Goal: Task Accomplishment & Management: Use online tool/utility

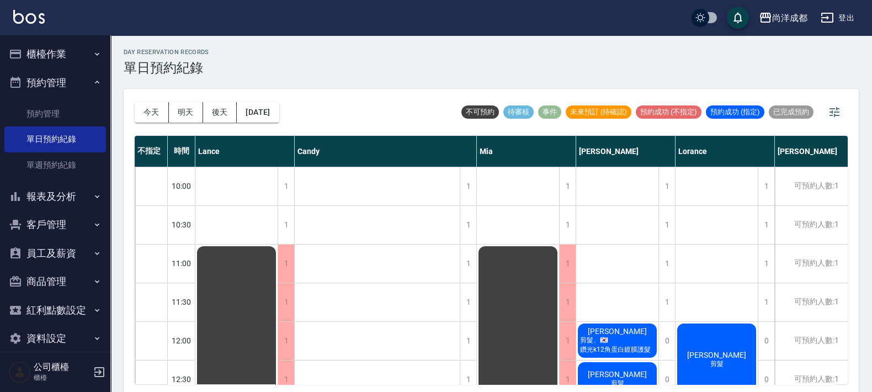
scroll to position [481, 0]
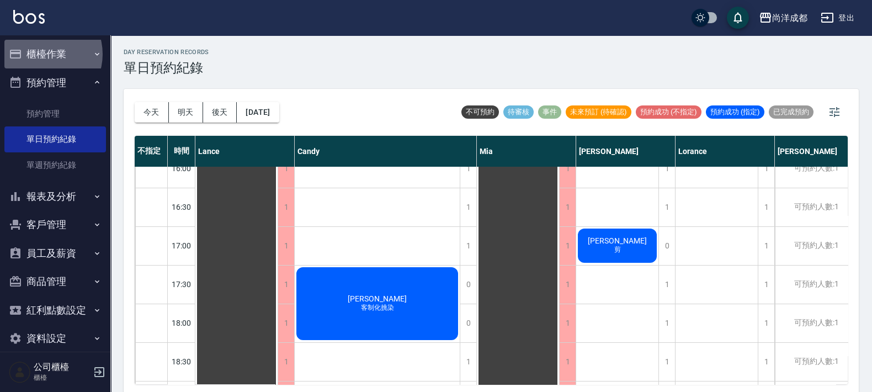
click at [41, 54] on button "櫃檯作業" at bounding box center [55, 54] width 102 height 29
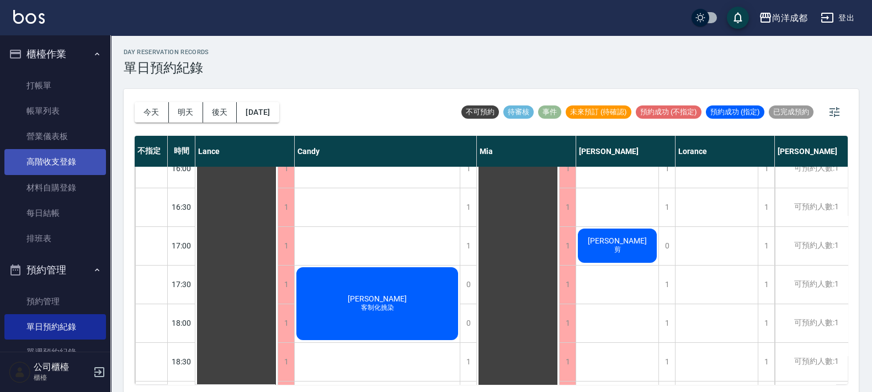
click at [59, 159] on link "高階收支登錄" at bounding box center [55, 161] width 102 height 25
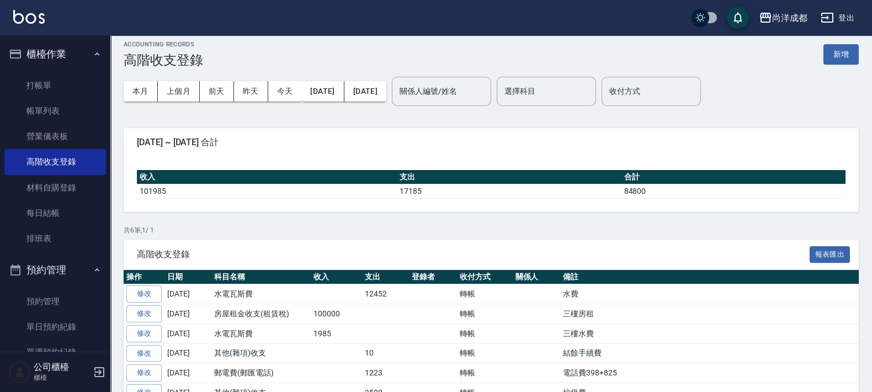
scroll to position [59, 0]
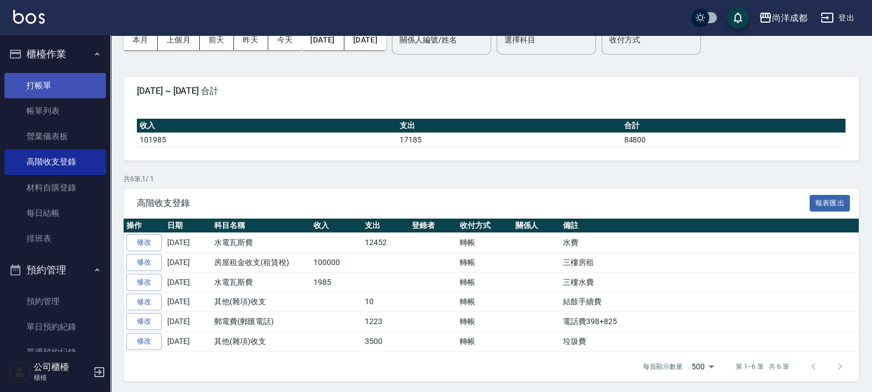
click at [41, 87] on link "打帳單" at bounding box center [55, 85] width 102 height 25
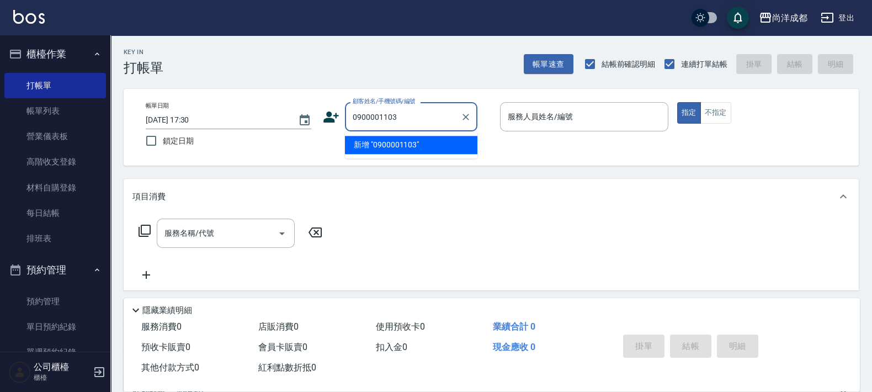
type input "0900001103"
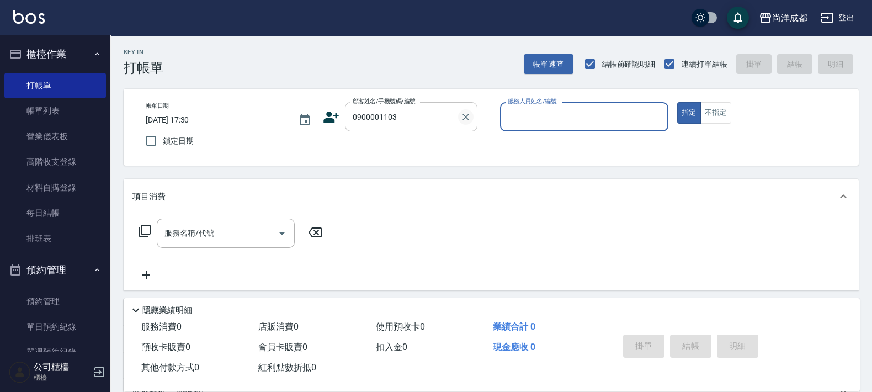
click at [463, 117] on icon "Clear" at bounding box center [465, 116] width 11 height 11
type input "[PERSON_NAME]/0900010103/"
type input "Benny-01"
click at [677, 102] on button "指定" at bounding box center [689, 113] width 24 height 22
type button "true"
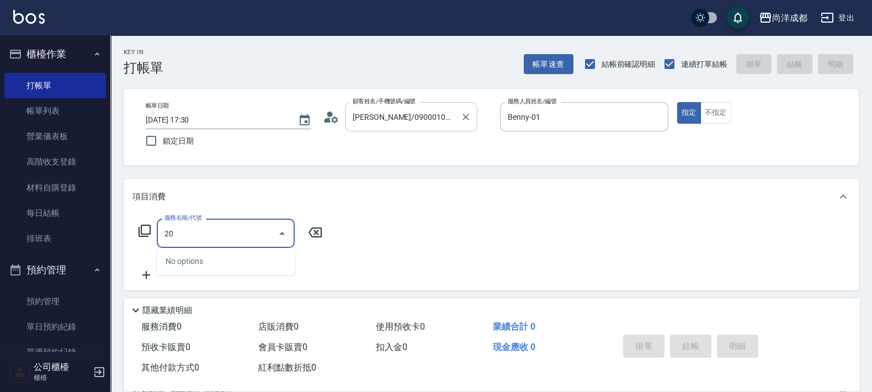
type input "201"
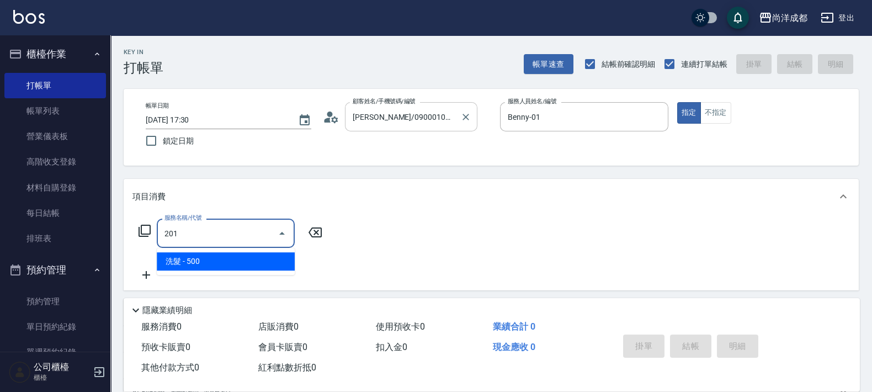
type input "50"
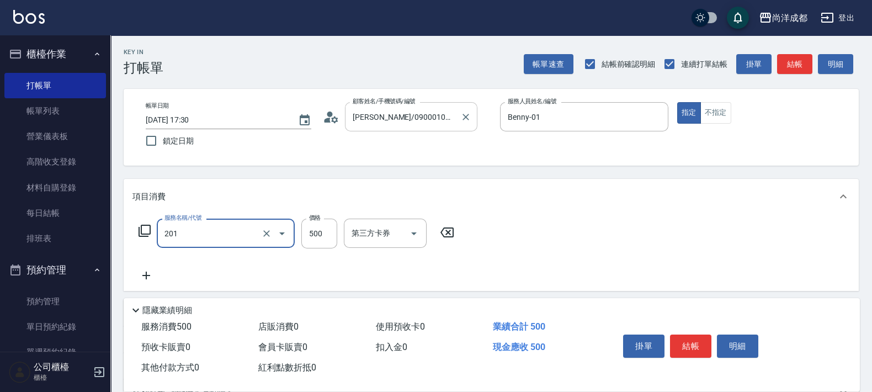
type input "洗髮(201)"
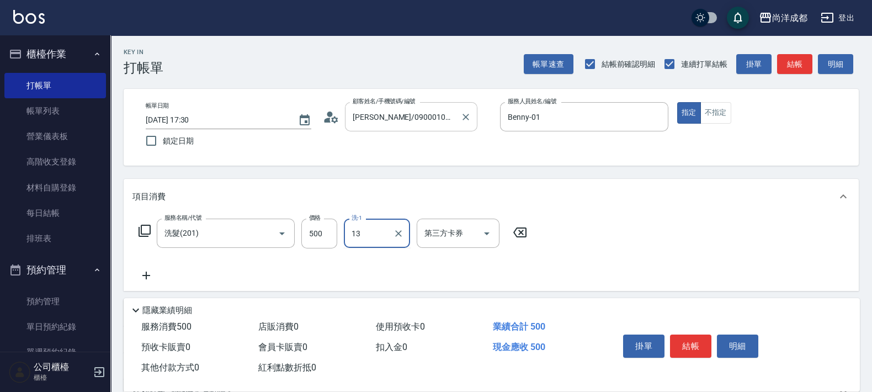
type input "Peggy-13"
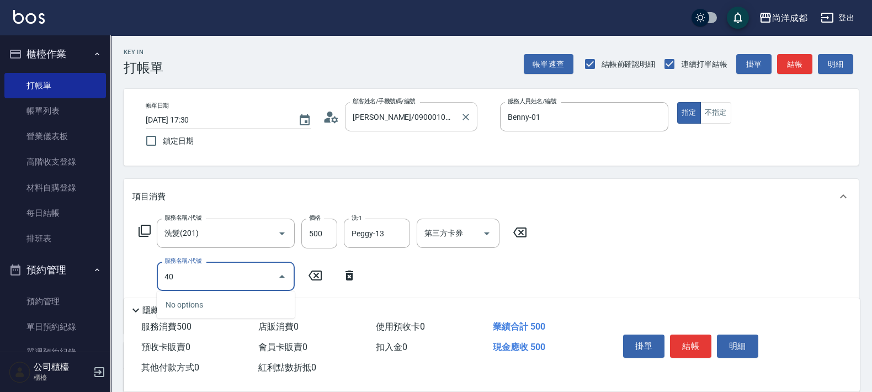
type input "401"
type input "70"
type input "剪髮(401)"
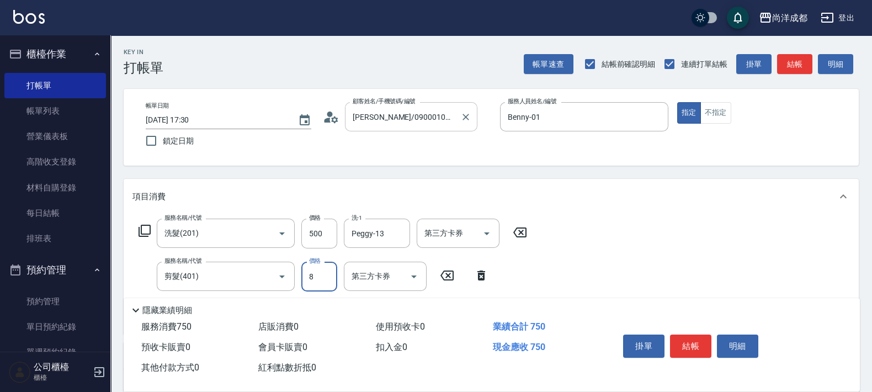
type input "80"
type input "130"
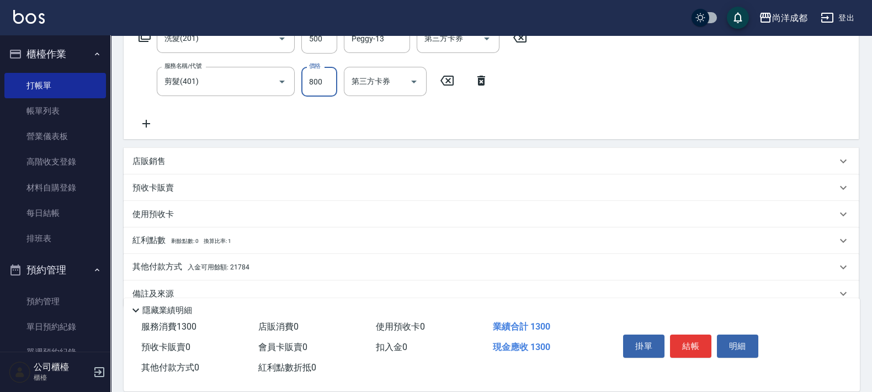
scroll to position [215, 0]
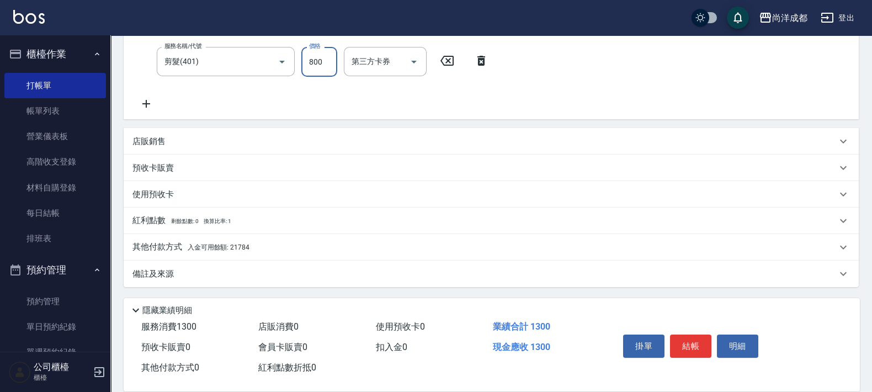
type input "800"
click at [219, 247] on span "入金可用餘額: 21784" at bounding box center [219, 247] width 62 height 8
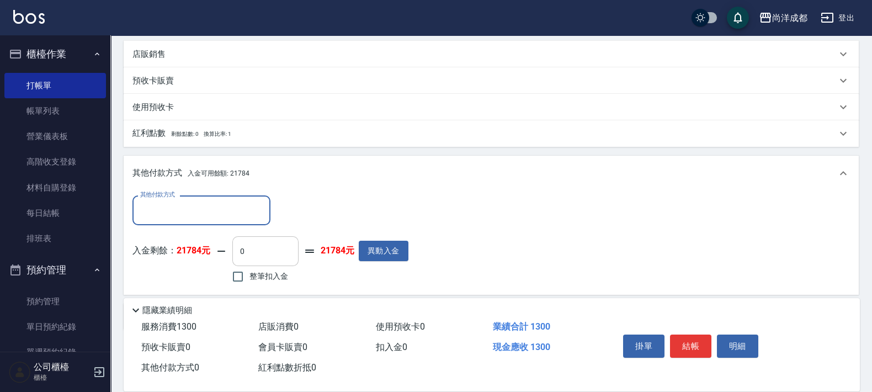
scroll to position [344, 0]
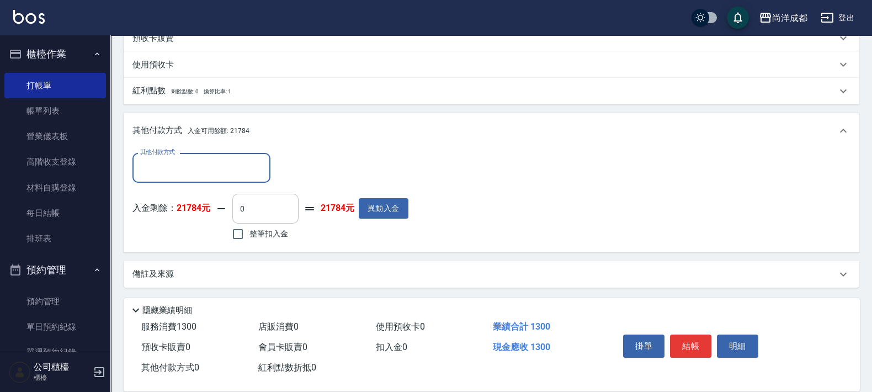
click at [275, 200] on input "0" at bounding box center [265, 209] width 66 height 30
type input "1"
type input "120"
type input "130"
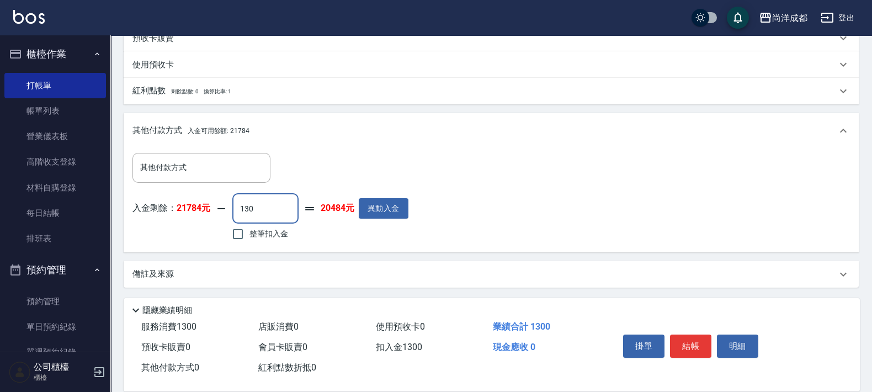
type input "0"
type input "1300"
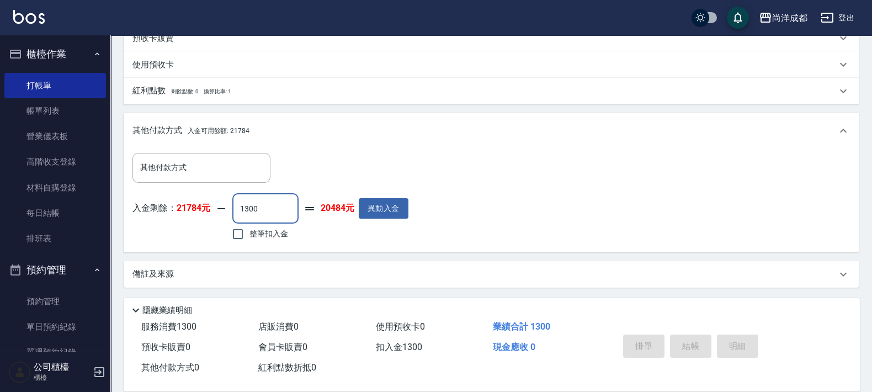
type input "2025/10/14 17:32"
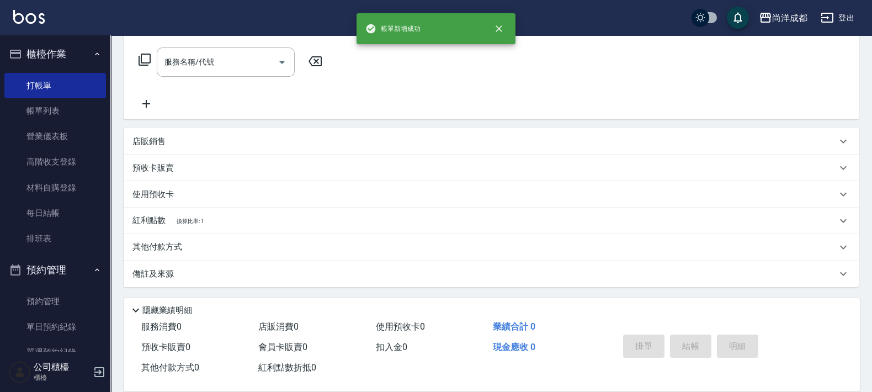
scroll to position [0, 0]
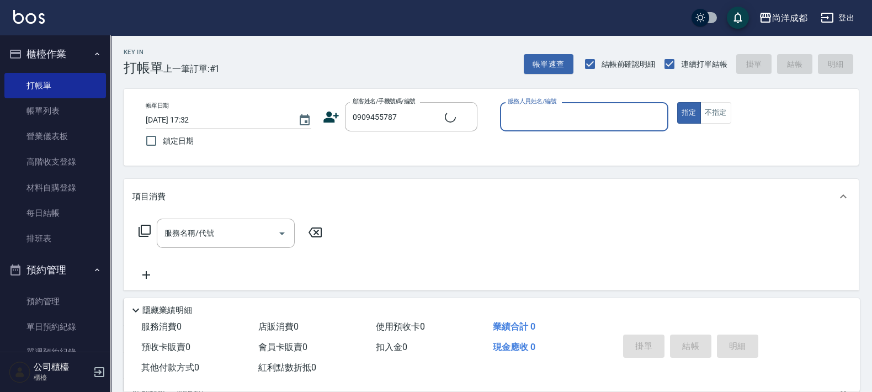
type input "[PERSON_NAME]/0909455787/"
type input "Benny-01"
click at [677, 102] on button "指定" at bounding box center [689, 113] width 24 height 22
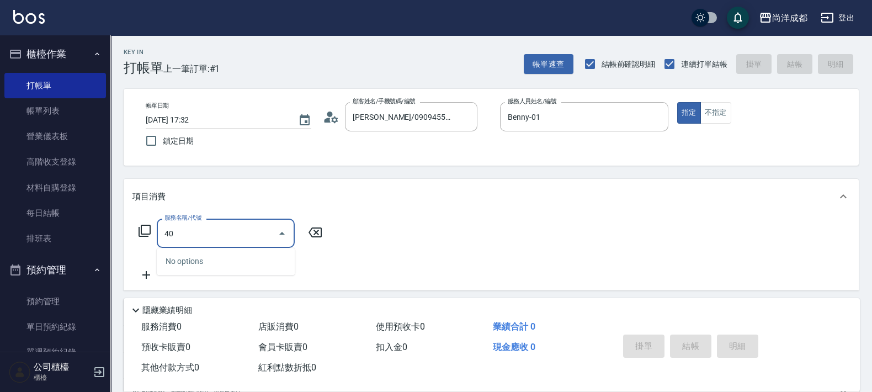
type input "401"
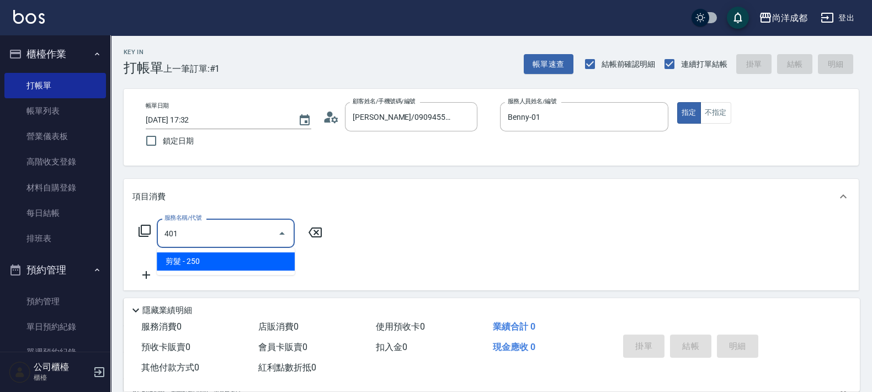
type input "20"
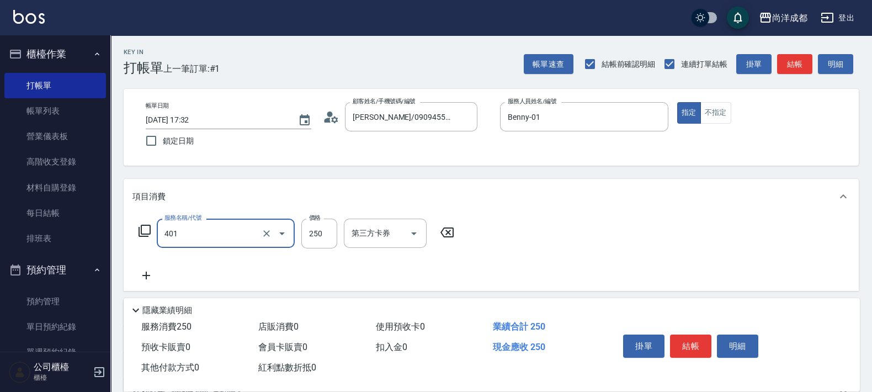
type input "剪髮(401)"
type input "1"
type input "0"
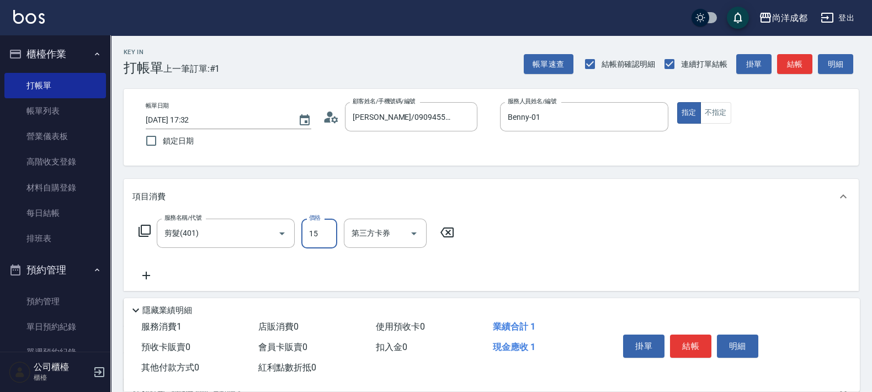
type input "150"
type input "1500"
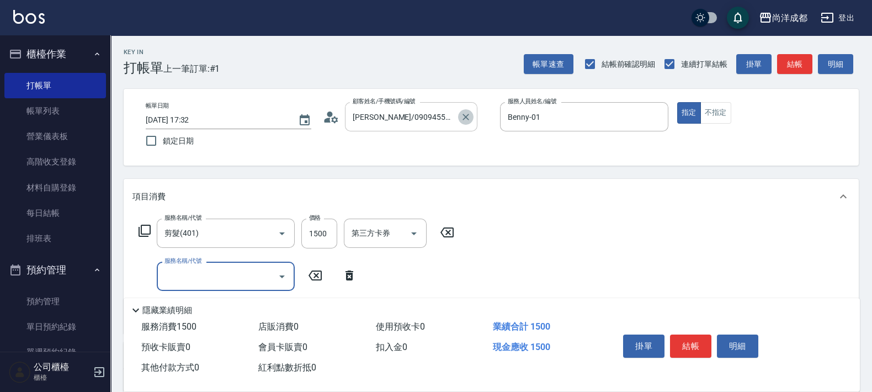
click at [467, 117] on icon "Clear" at bounding box center [465, 116] width 11 height 11
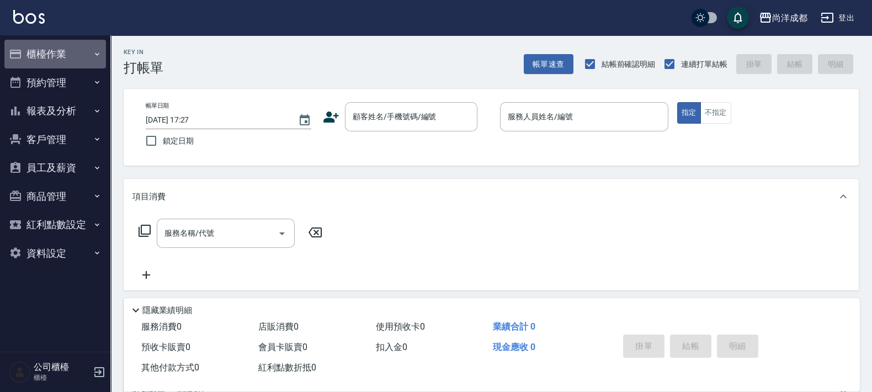
drag, startPoint x: 48, startPoint y: 56, endPoint x: 48, endPoint y: 70, distance: 13.2
click at [48, 62] on button "櫃檯作業" at bounding box center [55, 54] width 102 height 29
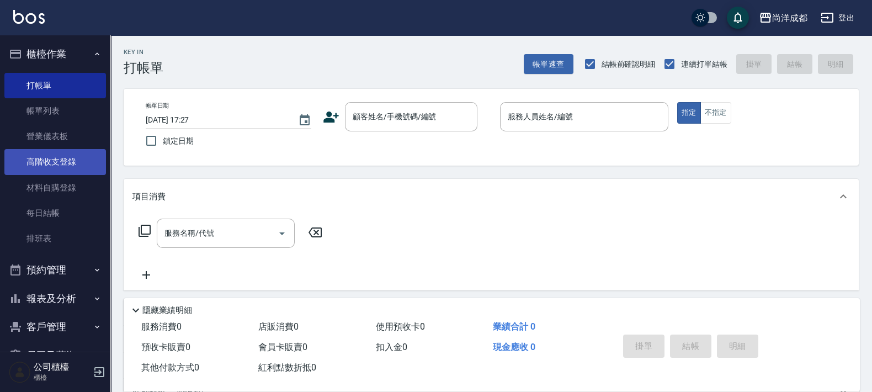
click at [58, 156] on link "高階收支登錄" at bounding box center [55, 161] width 102 height 25
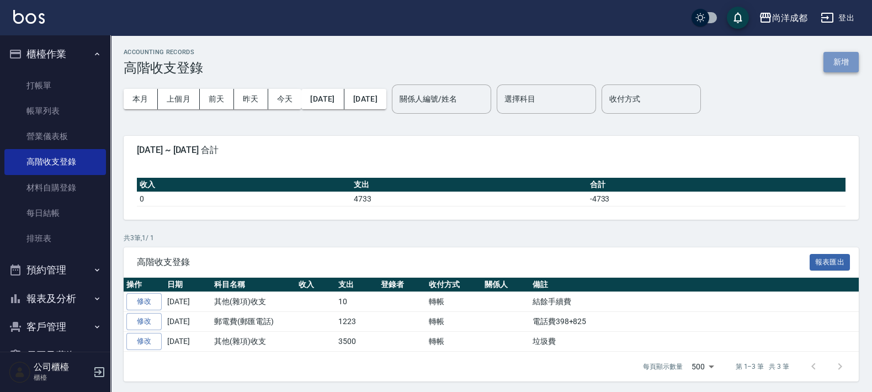
click at [841, 64] on button "新增" at bounding box center [840, 62] width 35 height 20
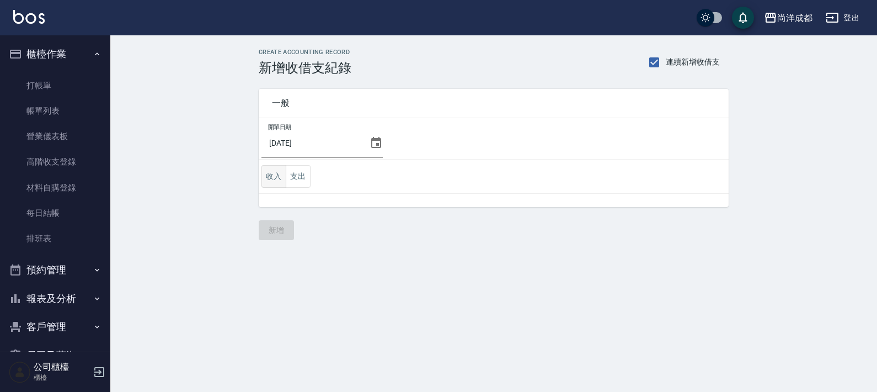
click at [271, 177] on button "收入" at bounding box center [274, 176] width 25 height 23
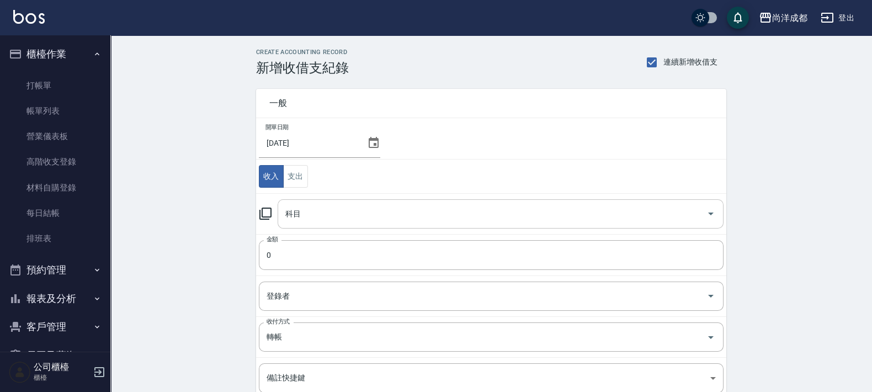
click at [379, 221] on input "科目" at bounding box center [492, 213] width 419 height 19
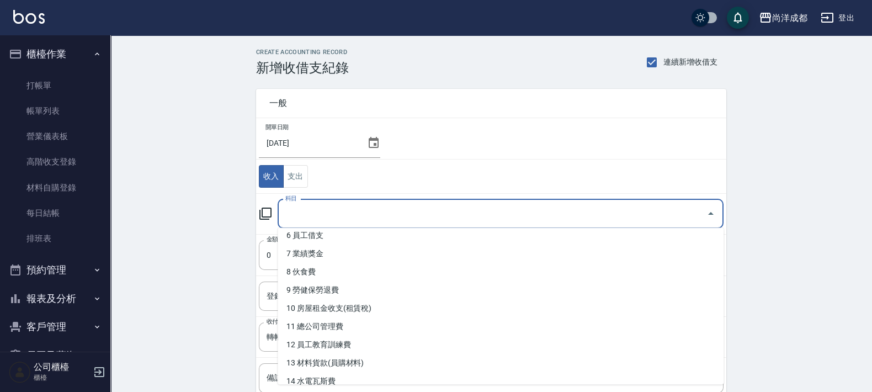
scroll to position [137, 0]
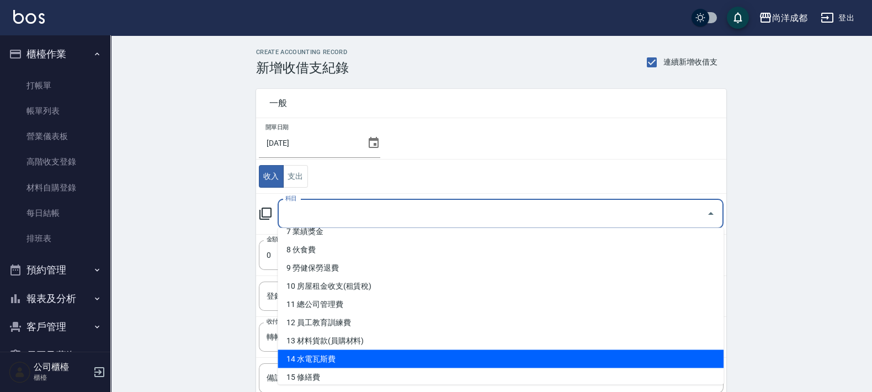
click at [409, 358] on li "14 水電瓦斯費" at bounding box center [501, 359] width 446 height 18
type input "14 水電瓦斯費"
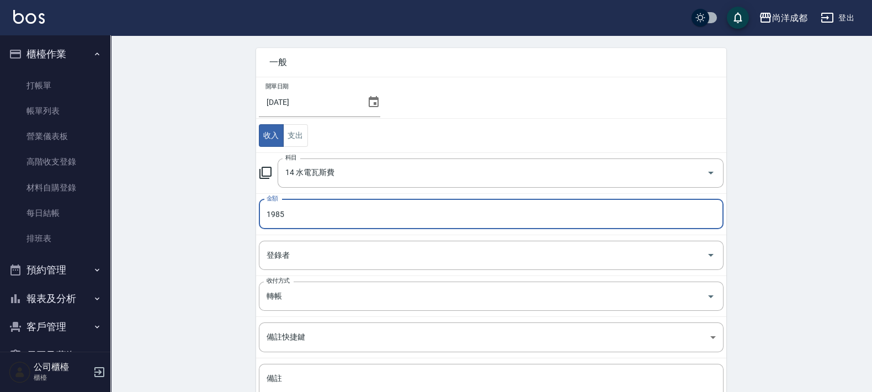
scroll to position [133, 0]
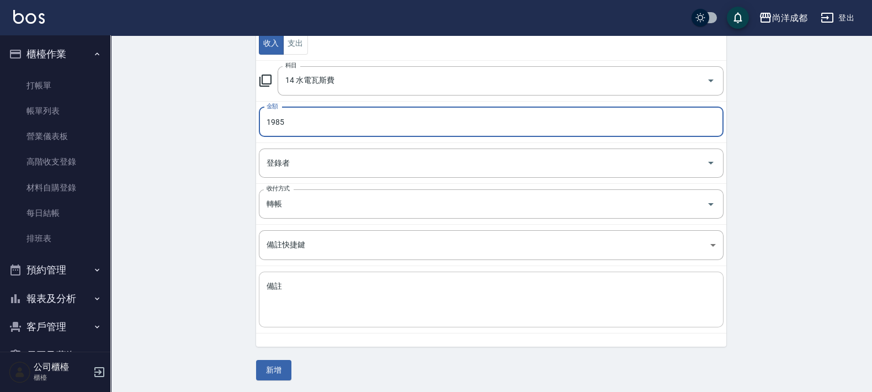
type input "1985"
click at [385, 306] on textarea "備註" at bounding box center [491, 300] width 449 height 38
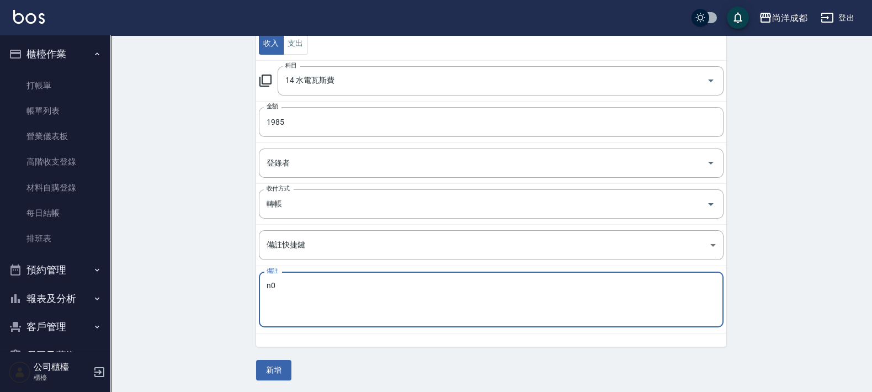
type textarea "n"
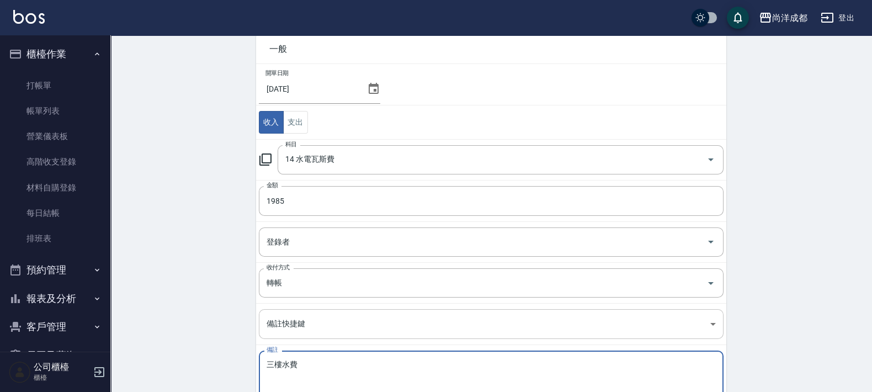
scroll to position [0, 0]
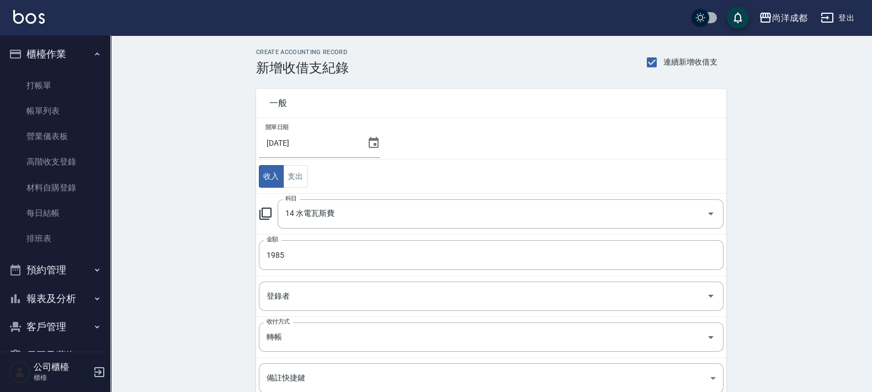
type textarea "三樓水費"
click at [369, 146] on icon at bounding box center [373, 142] width 13 height 13
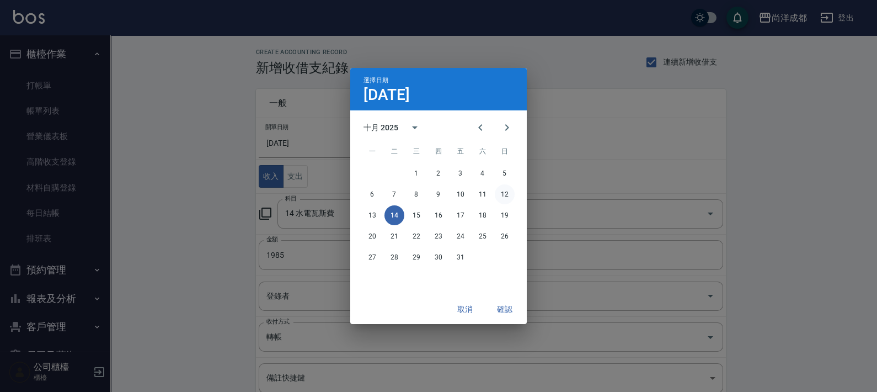
click at [500, 194] on button "12" at bounding box center [505, 194] width 20 height 20
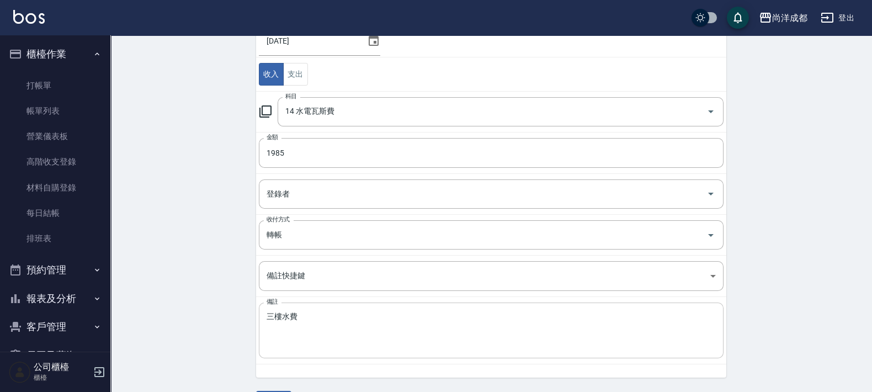
scroll to position [133, 0]
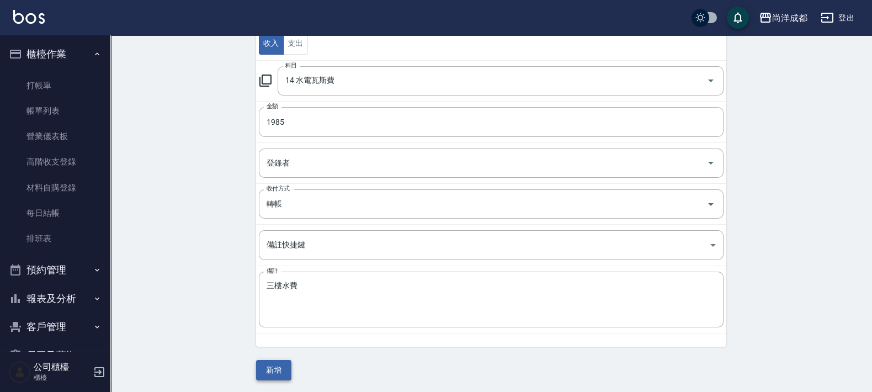
click at [283, 377] on button "新增" at bounding box center [273, 370] width 35 height 20
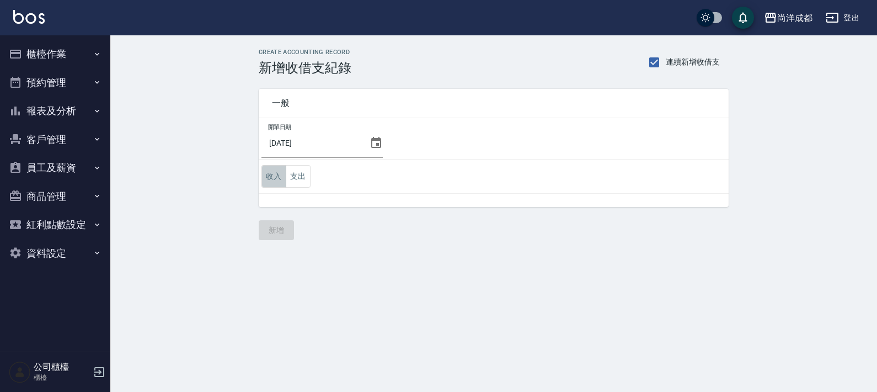
click at [281, 174] on button "收入" at bounding box center [274, 176] width 25 height 23
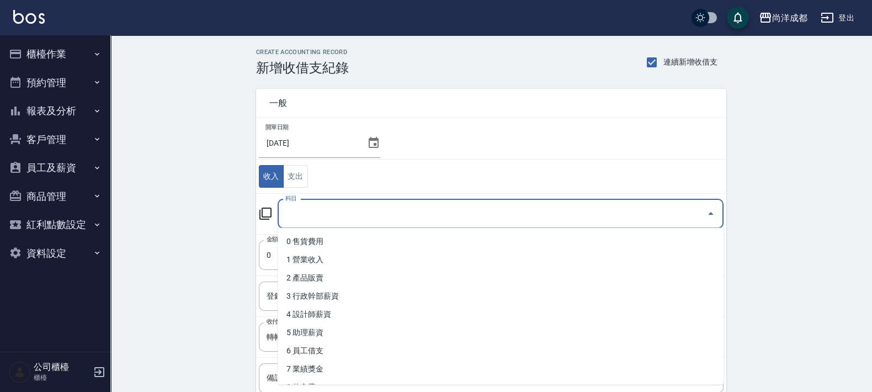
drag, startPoint x: 502, startPoint y: 204, endPoint x: 504, endPoint y: 214, distance: 10.1
click at [504, 204] on input "科目" at bounding box center [492, 213] width 419 height 19
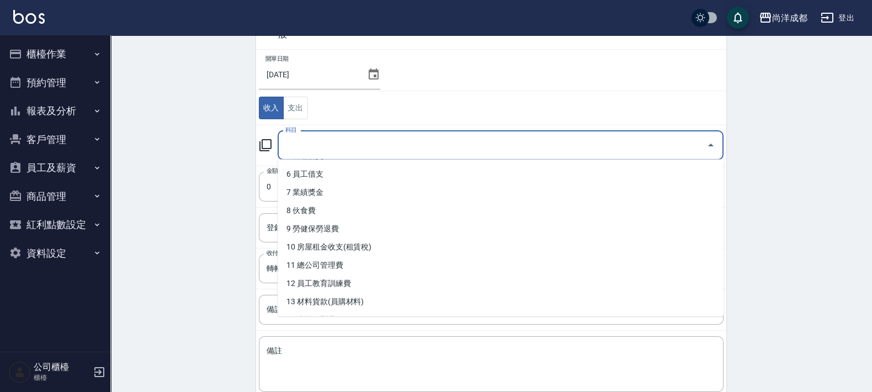
scroll to position [129, 0]
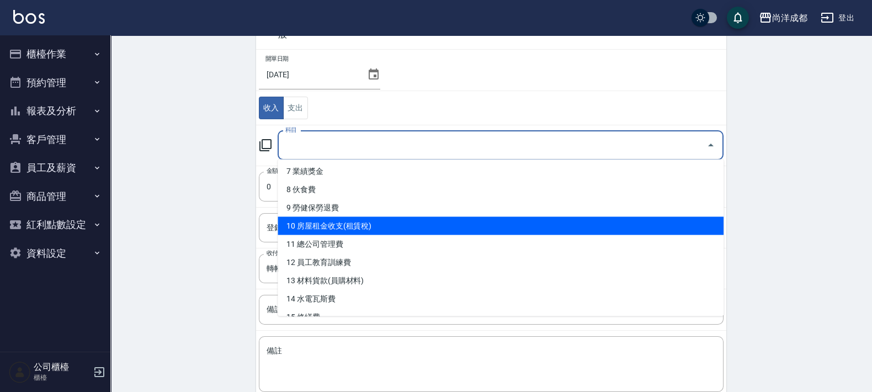
click at [404, 222] on li "10 房屋租金收支(租賃稅)" at bounding box center [501, 226] width 446 height 18
type input "10 房屋租金收支(租賃稅)"
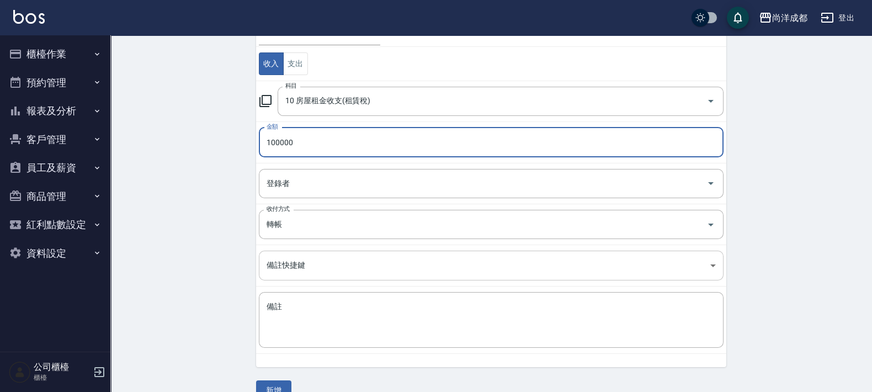
scroll to position [133, 0]
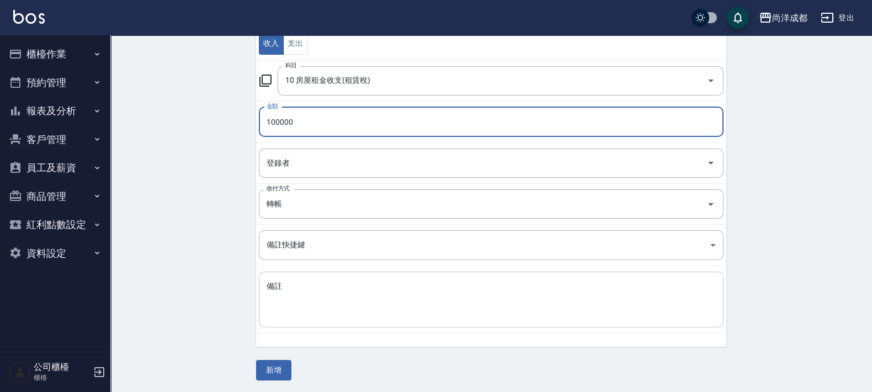
type input "100000"
click at [548, 311] on textarea "備註" at bounding box center [491, 300] width 449 height 38
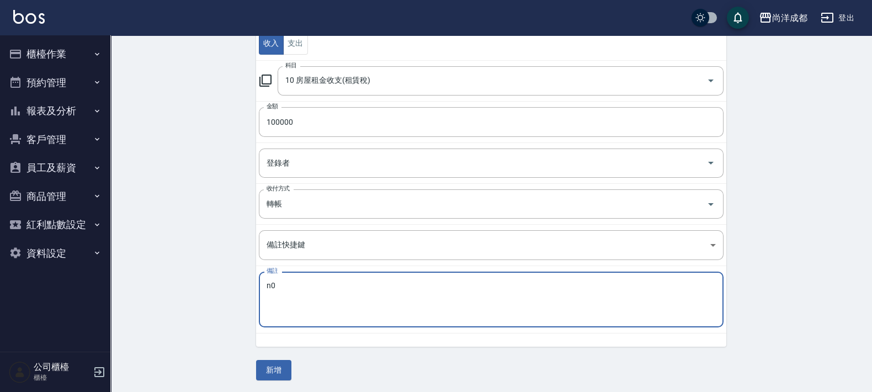
type textarea "n"
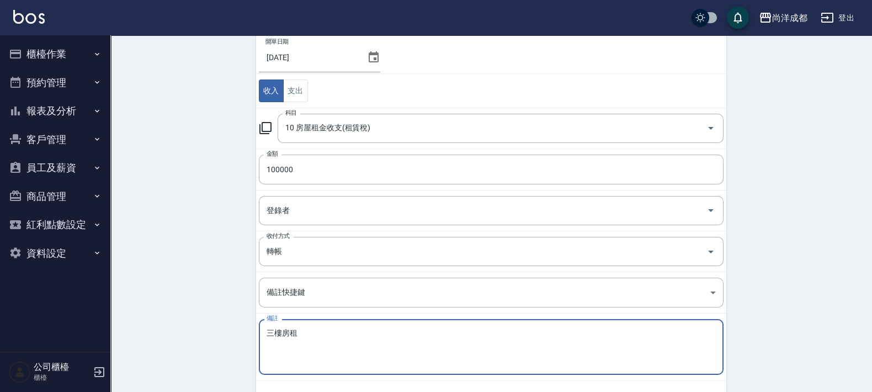
scroll to position [64, 0]
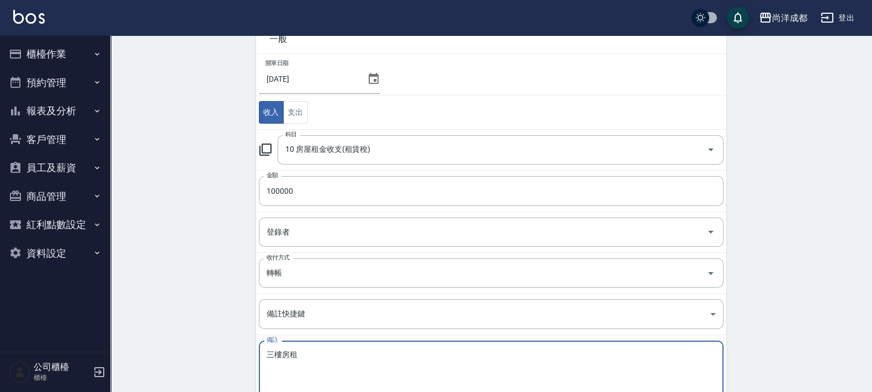
type textarea "三樓房租"
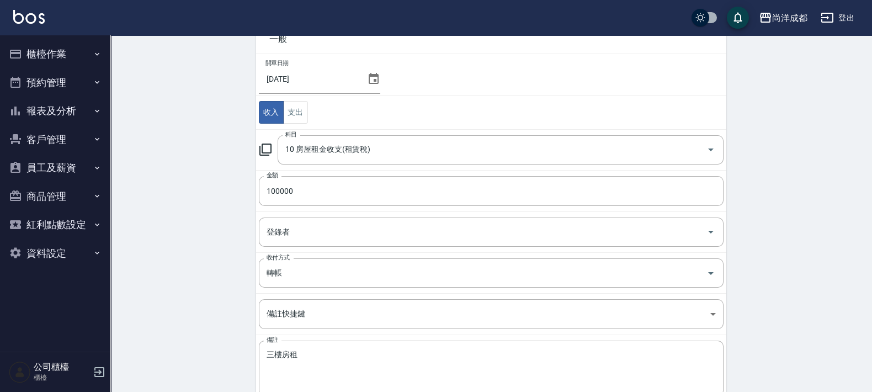
click at [371, 74] on icon at bounding box center [374, 78] width 10 height 11
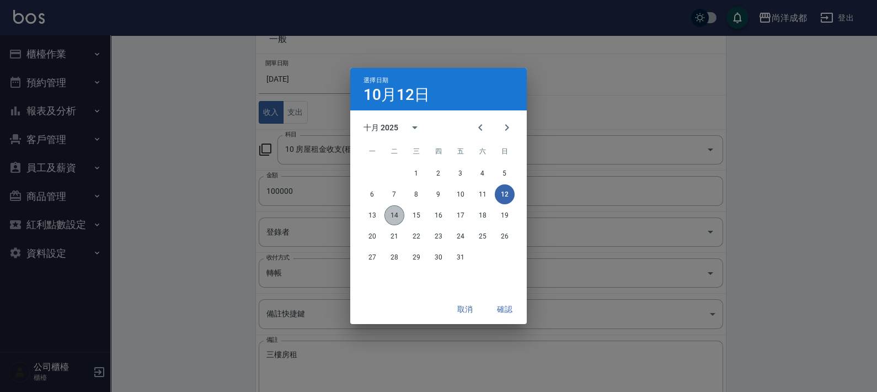
click at [397, 215] on button "14" at bounding box center [395, 215] width 20 height 20
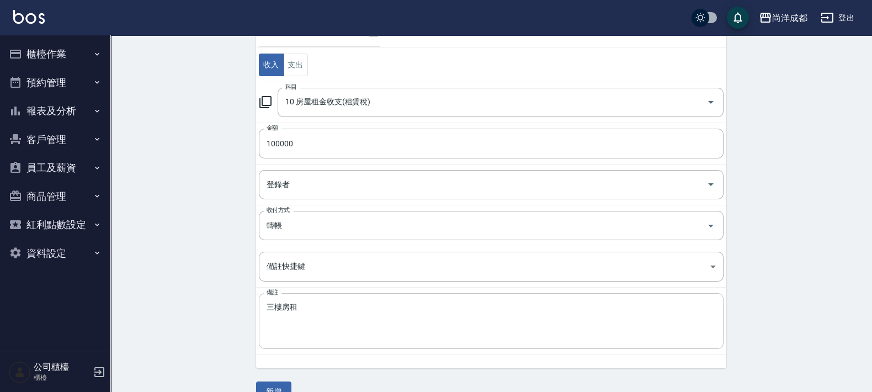
scroll to position [133, 0]
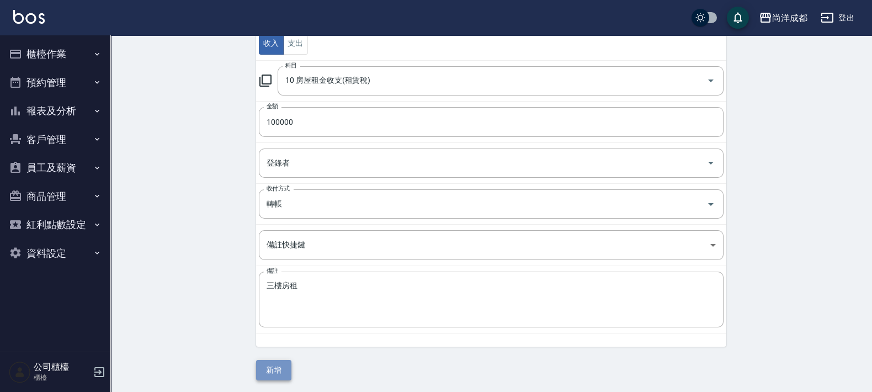
click at [276, 373] on button "新增" at bounding box center [273, 370] width 35 height 20
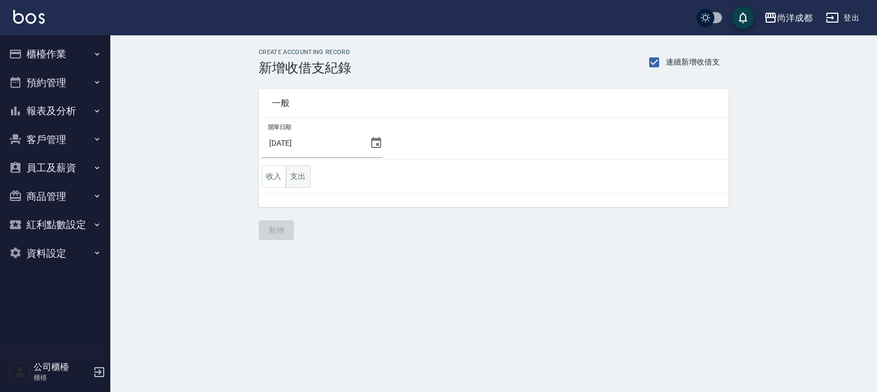
click at [302, 174] on button "支出" at bounding box center [298, 176] width 25 height 23
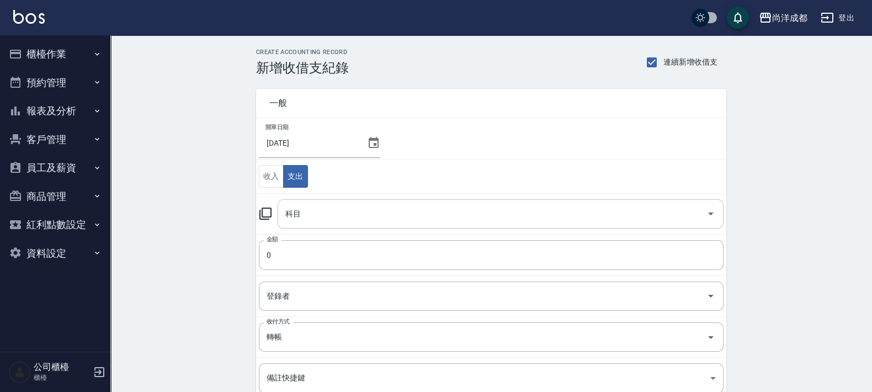
click at [332, 220] on input "科目" at bounding box center [492, 213] width 419 height 19
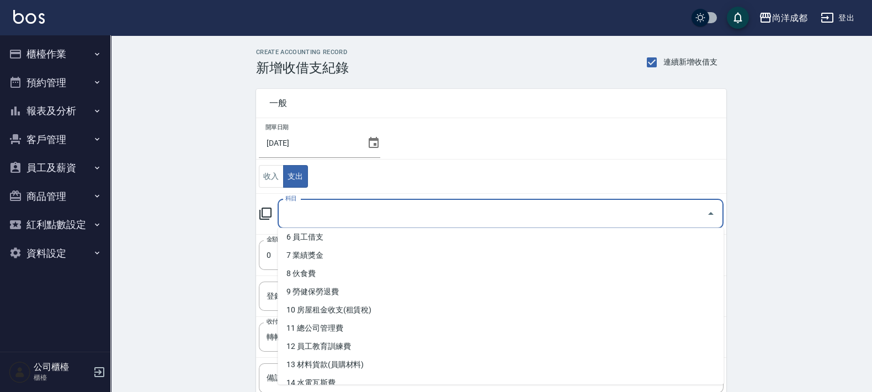
scroll to position [207, 0]
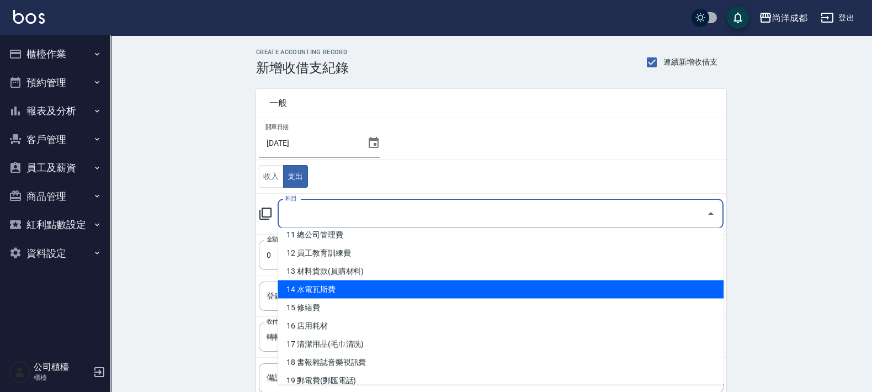
click at [455, 284] on li "14 水電瓦斯費" at bounding box center [501, 289] width 446 height 18
type input "14 水電瓦斯費"
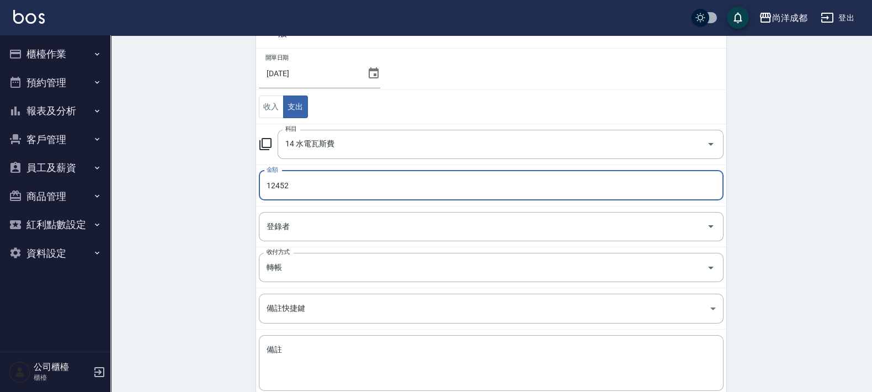
scroll to position [133, 0]
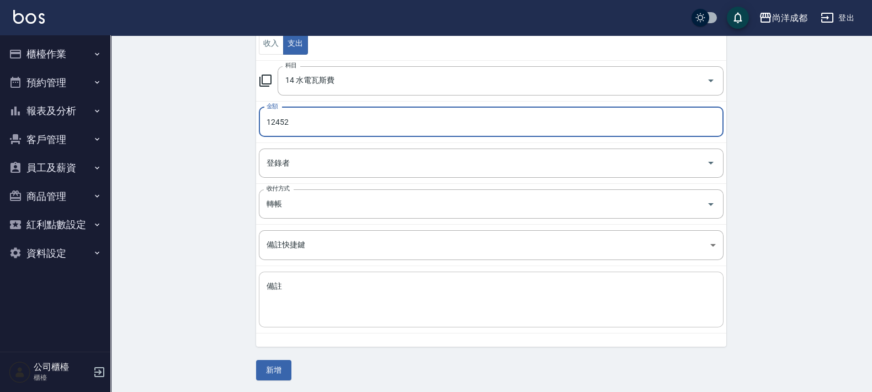
type input "12452"
click at [499, 273] on div "x 備註" at bounding box center [491, 299] width 465 height 56
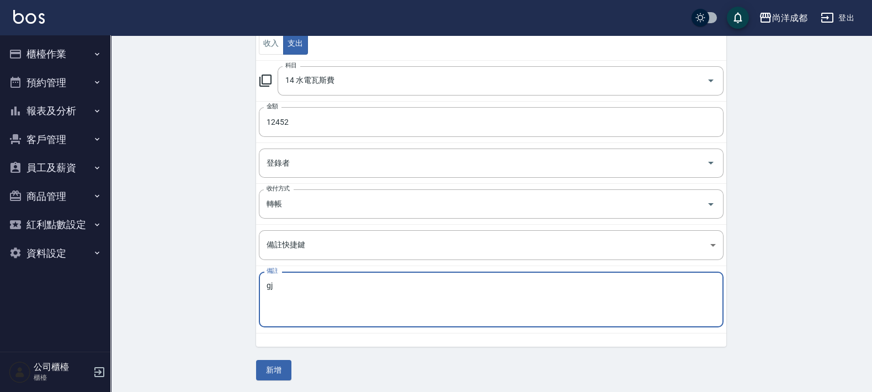
type textarea "g"
type textarea "水費"
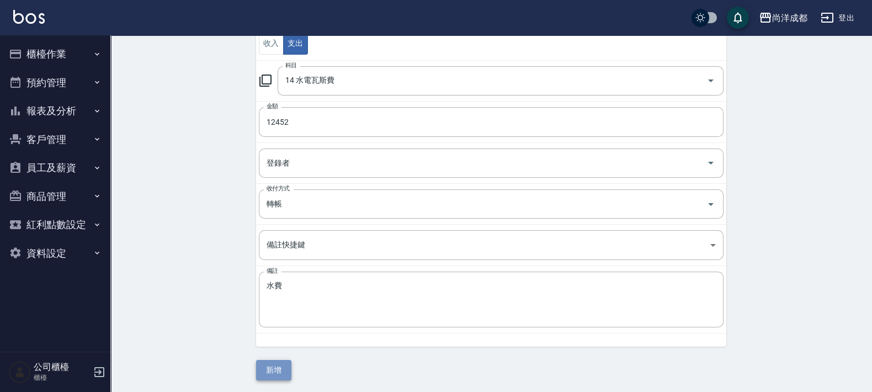
click at [275, 372] on button "新增" at bounding box center [273, 370] width 35 height 20
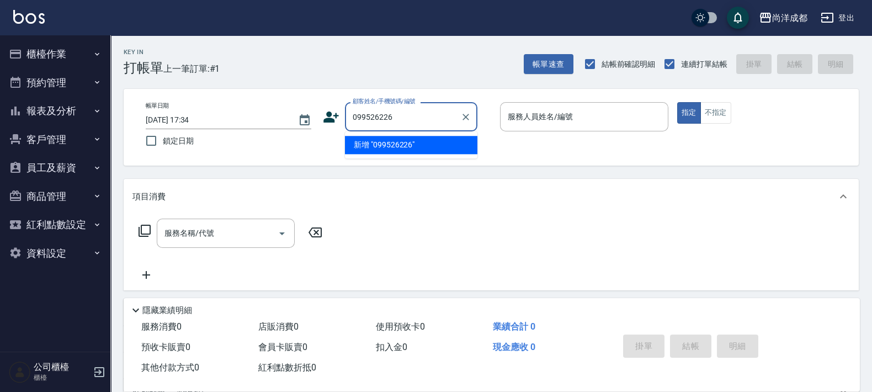
type input "099526226"
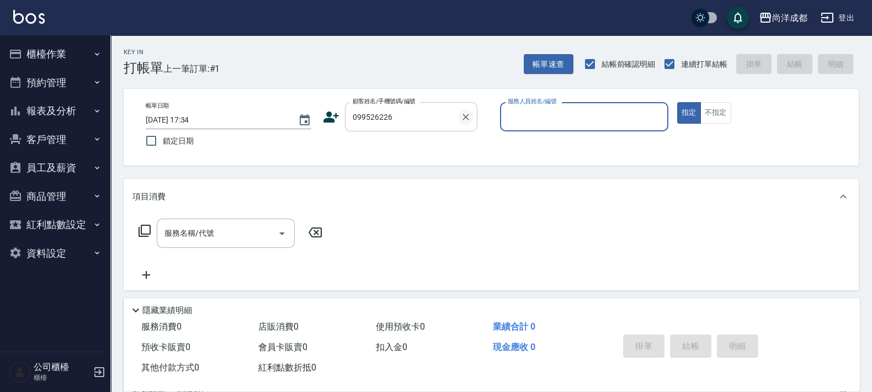
click at [468, 114] on icon "Clear" at bounding box center [465, 117] width 7 height 7
type input "[PERSON_NAME]/0939526226/"
type input "Benny-01"
click at [677, 102] on button "指定" at bounding box center [689, 113] width 24 height 22
type button "true"
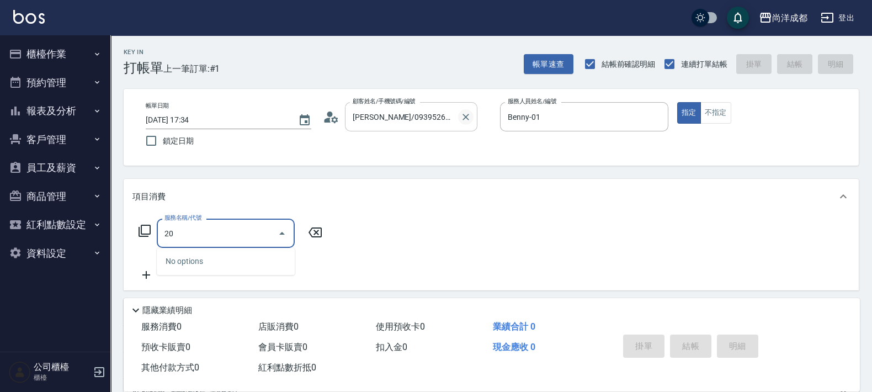
type input "201"
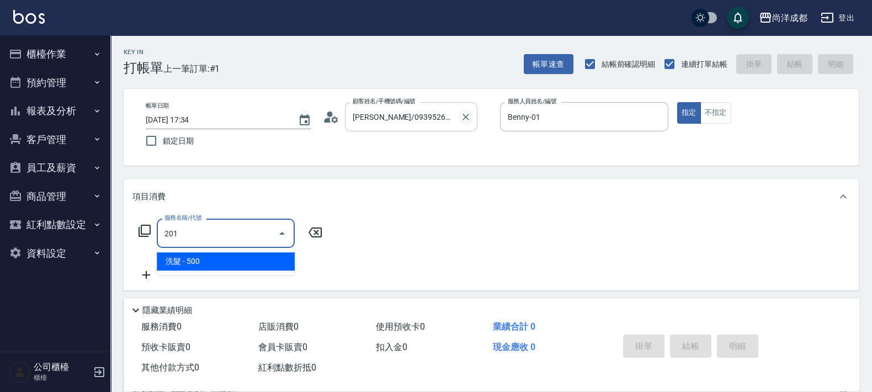
type input "50"
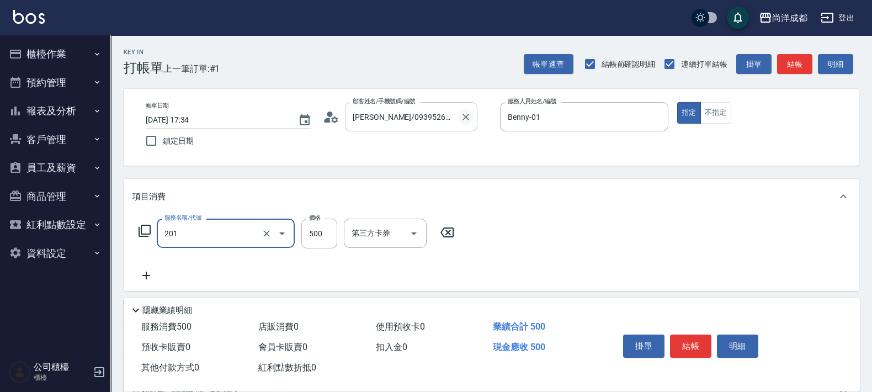
type input "洗髮(201)"
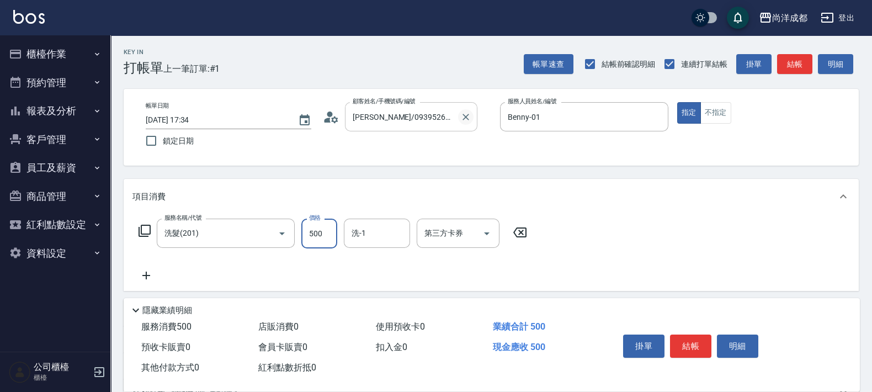
type input "1"
type input "0"
type input "500"
type input "50"
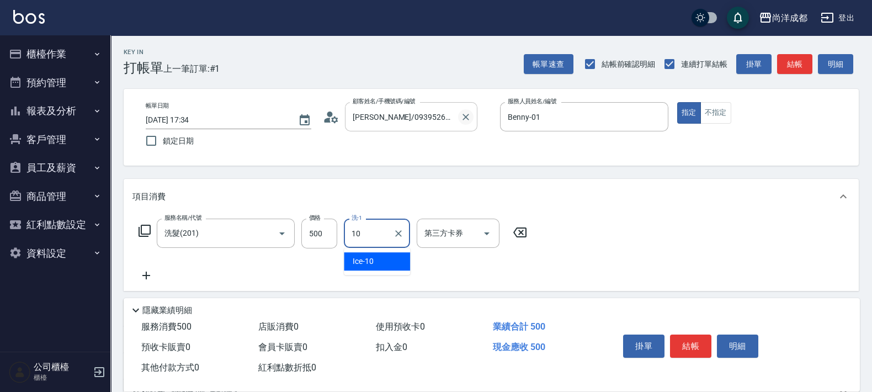
type input "Ice-10"
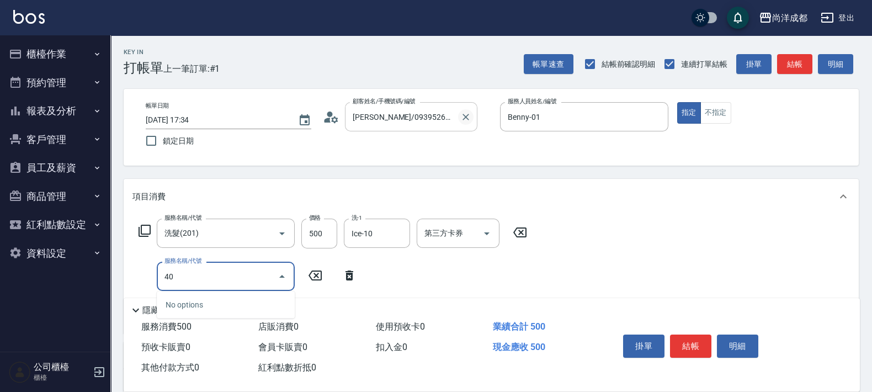
type input "401"
type input "70"
type input "剪髮(401)"
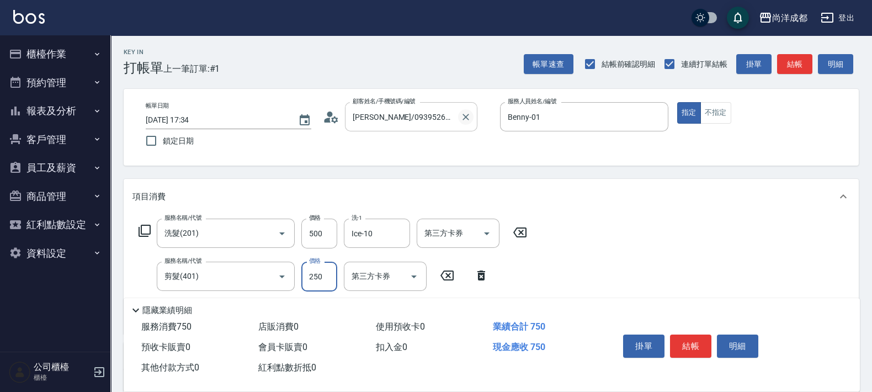
type input "8"
type input "50"
type input "80"
type input "130"
type input "800"
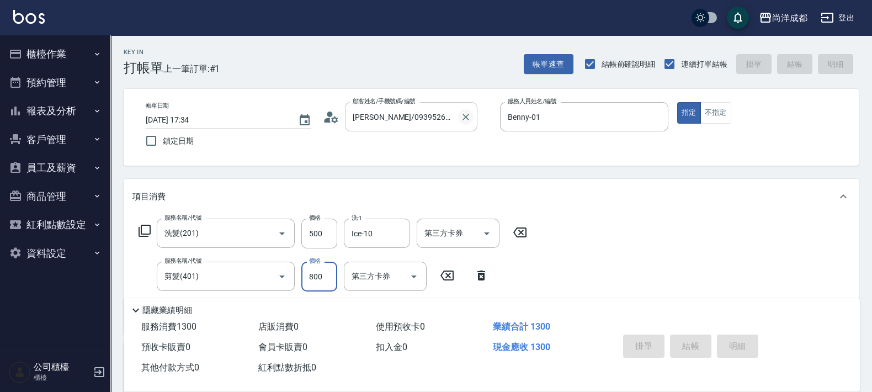
type input "0"
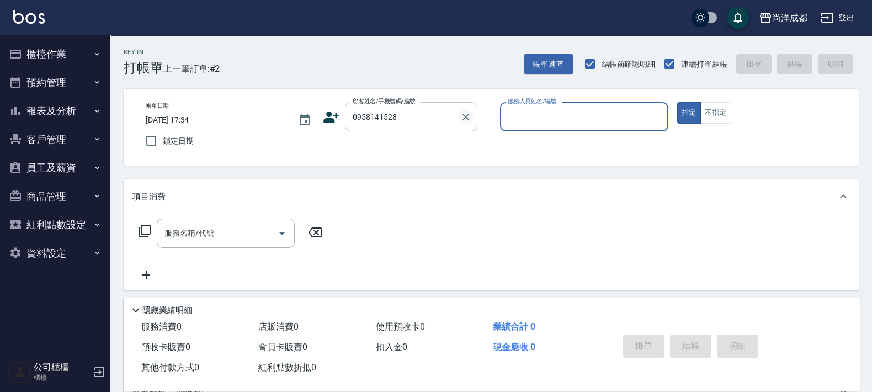
type input "[PERSON_NAME]/0958141528/null"
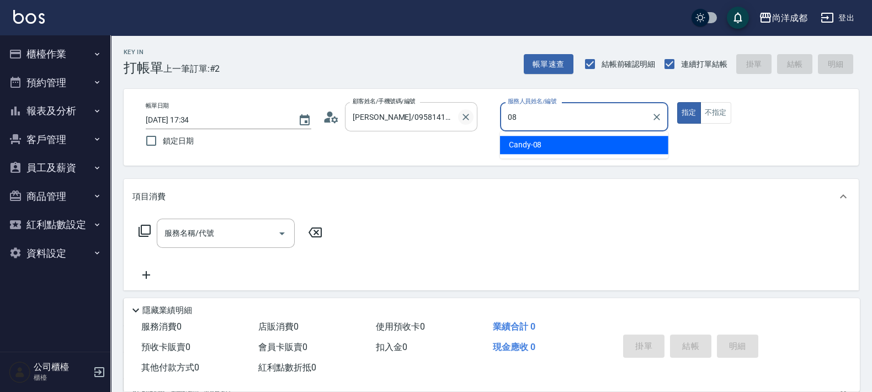
type input "Candy-08"
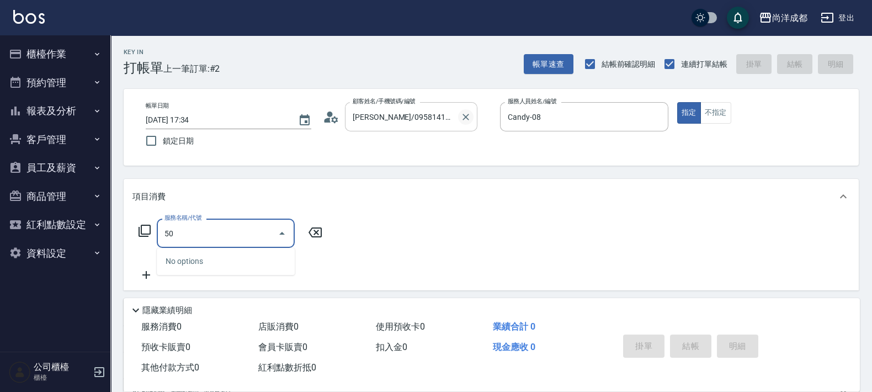
type input "501"
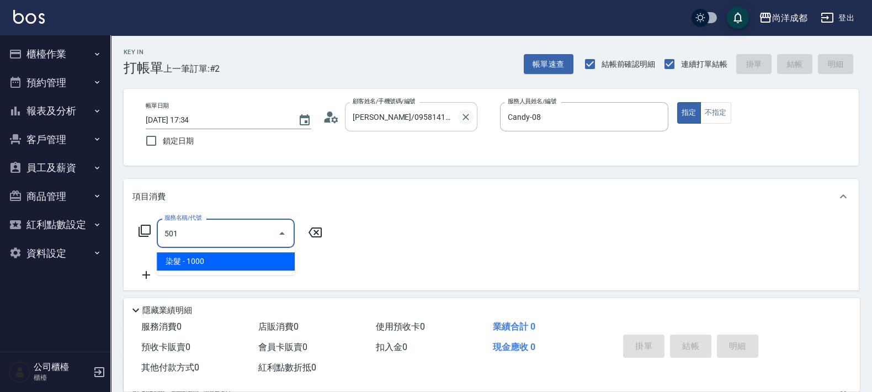
type input "100"
type input "染髮(501)"
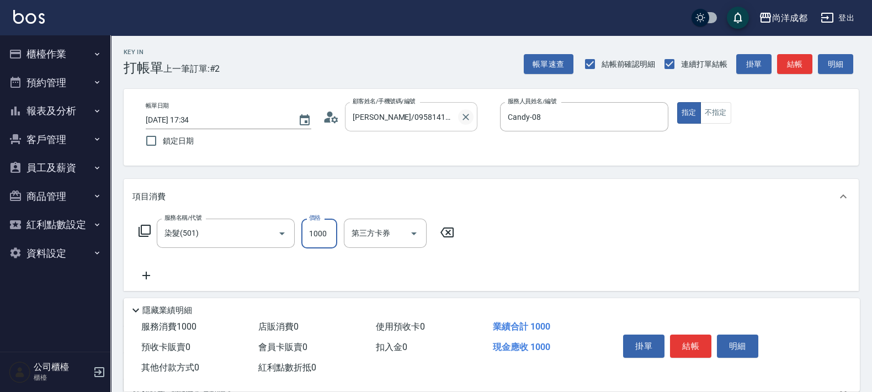
type input "1"
type input "0"
type input "168"
type input "10"
type input "1680"
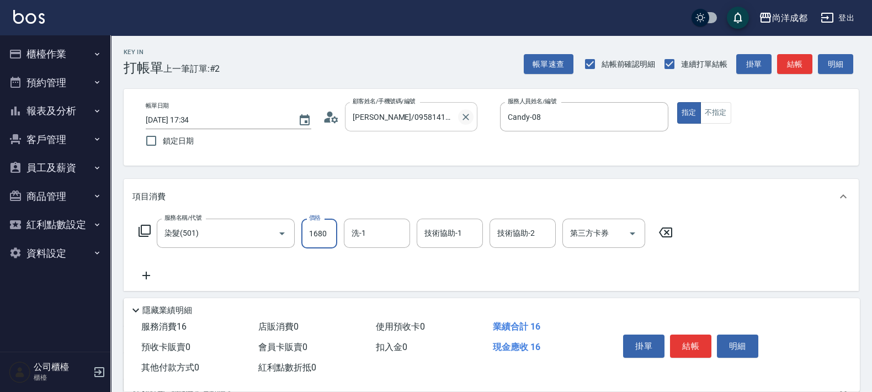
type input "160"
type input "1680"
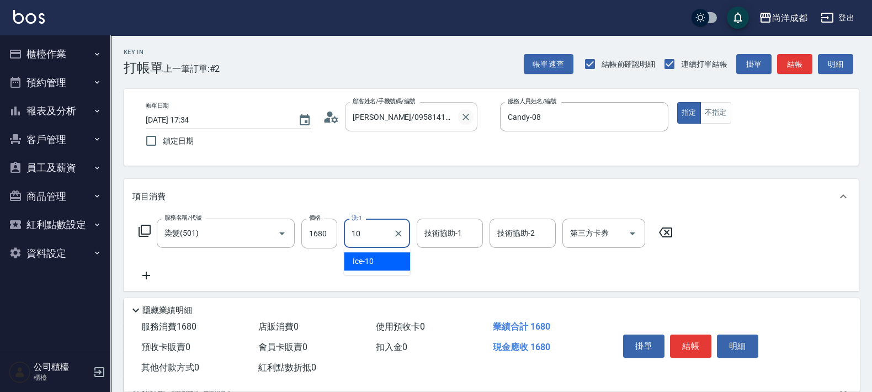
type input "Ice-10"
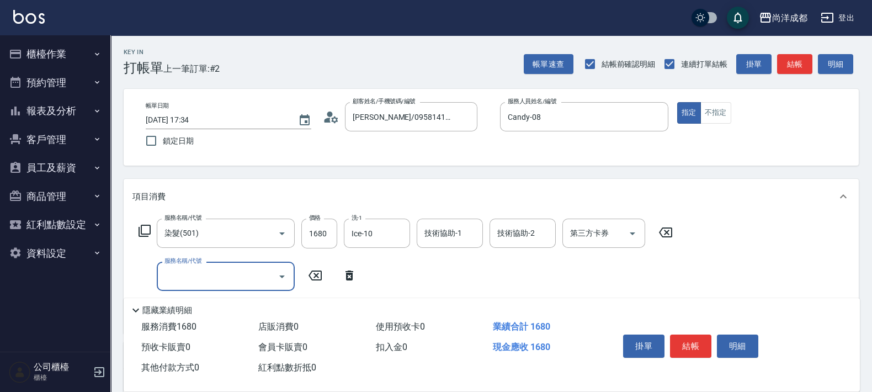
click at [230, 278] on input "服務名稱/代號" at bounding box center [217, 276] width 111 height 19
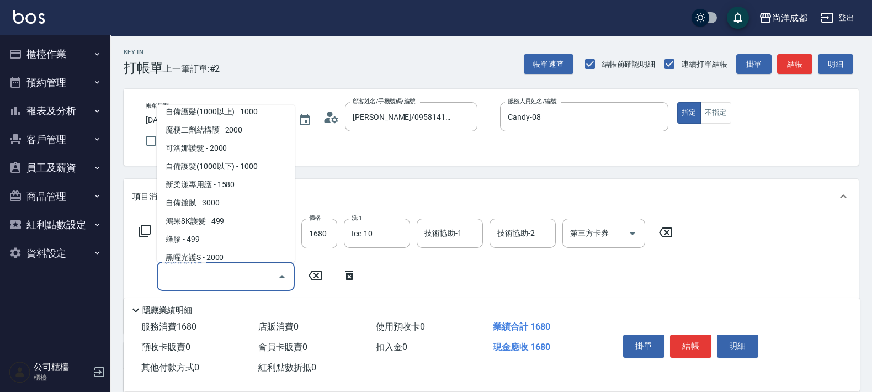
scroll to position [345, 0]
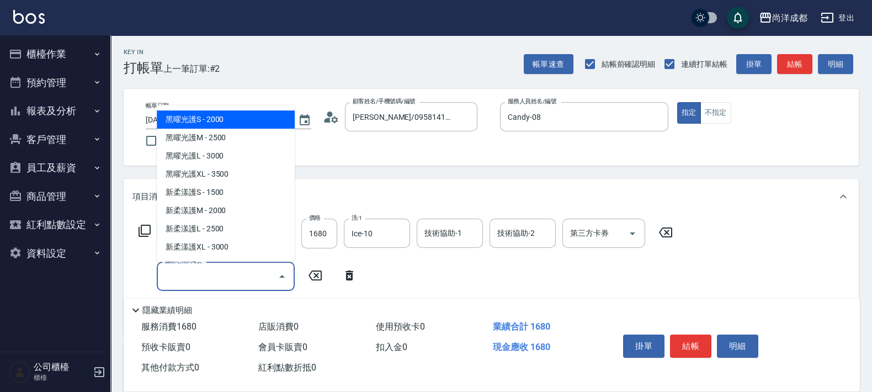
click at [225, 127] on span "黑曜光護S - 2000" at bounding box center [226, 119] width 138 height 18
type input "360"
type input "黑曜光護S(609)"
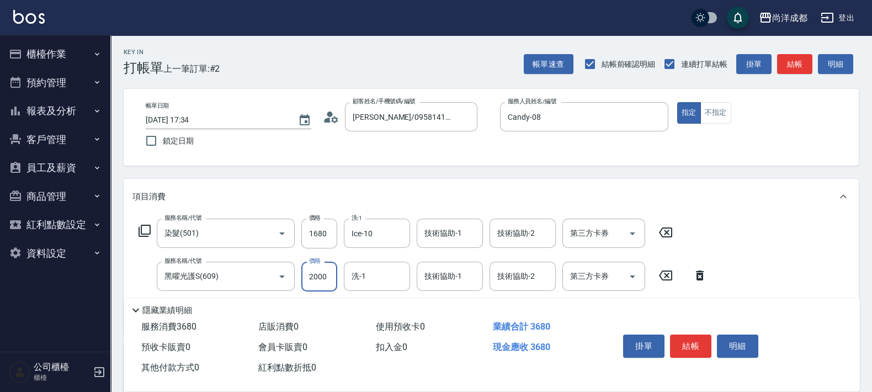
type input "3"
type input "160"
type input "30"
type input "170"
type input "300"
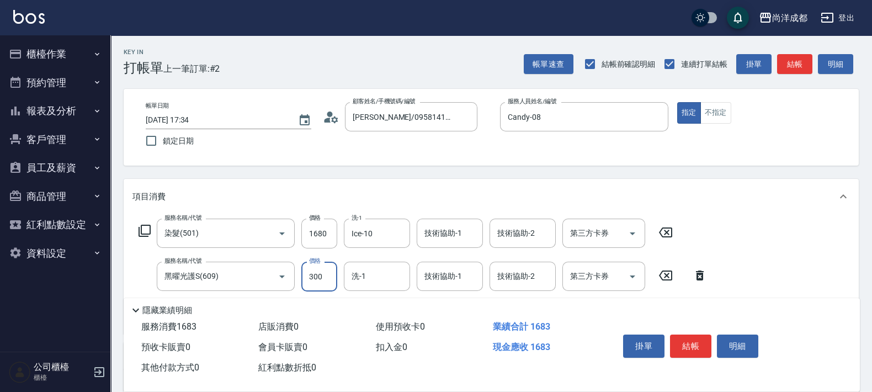
type input "190"
type input "3000"
type input "460"
type input "3000"
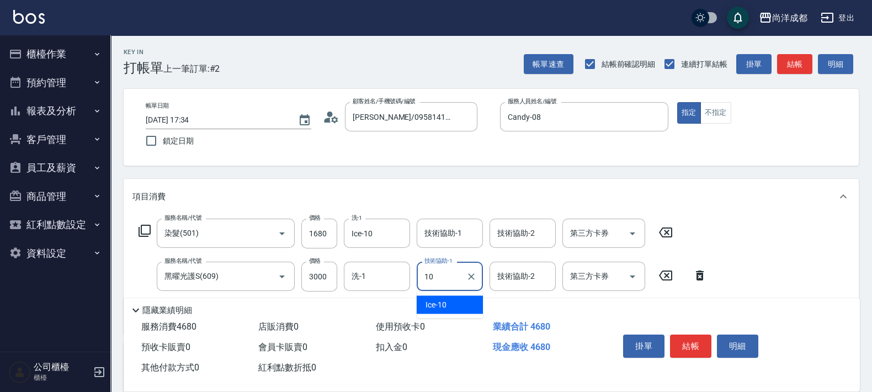
type input "Ice-10"
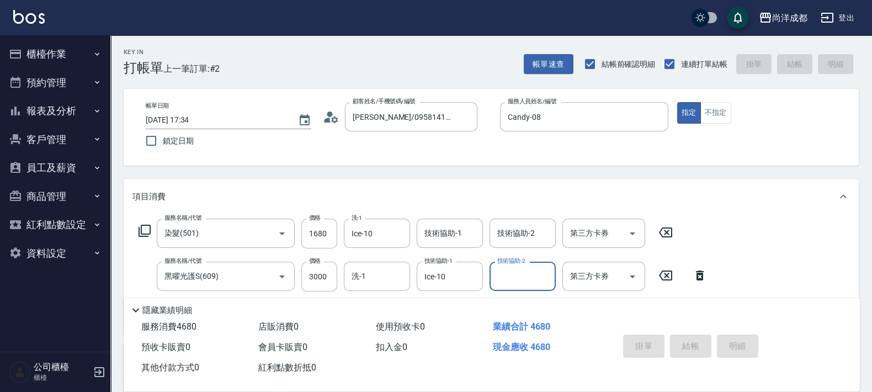
type input "[DATE] 17:35"
type input "0"
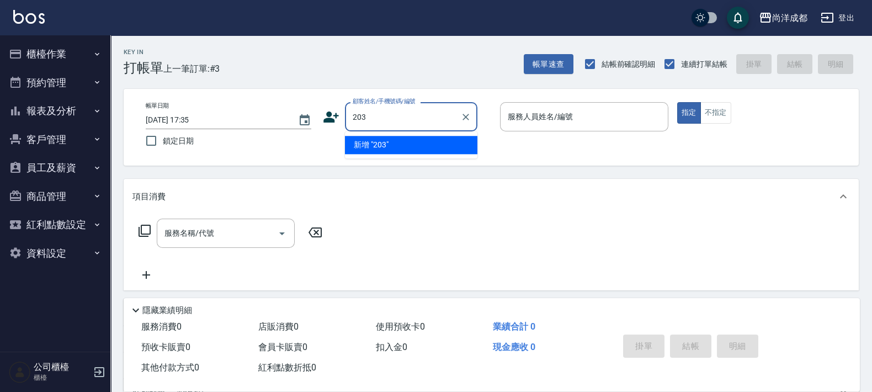
type input "203"
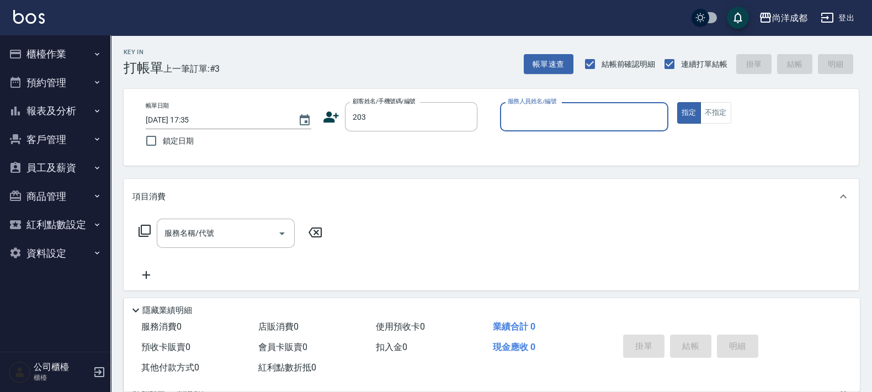
click at [677, 102] on button "指定" at bounding box center [689, 113] width 24 height 22
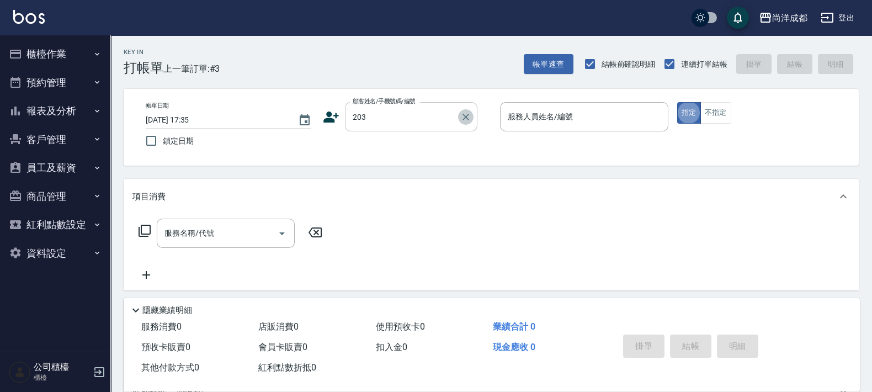
click at [467, 115] on icon "Clear" at bounding box center [465, 117] width 7 height 7
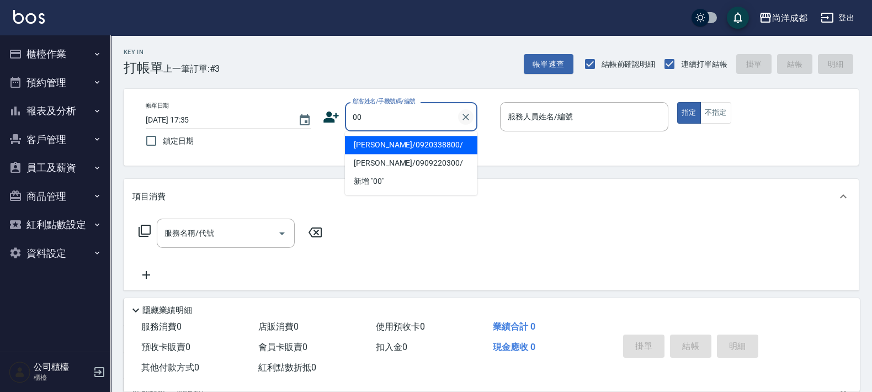
type input "[PERSON_NAME]/0920338800/"
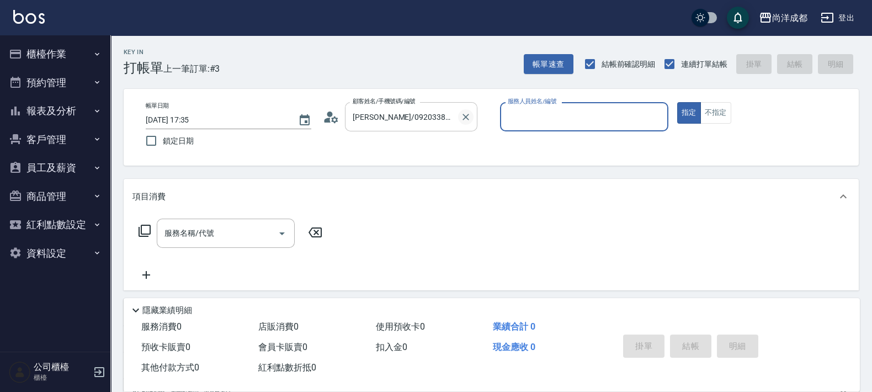
type input "Candy-08"
type input "新客人 姓名未設定/00/null"
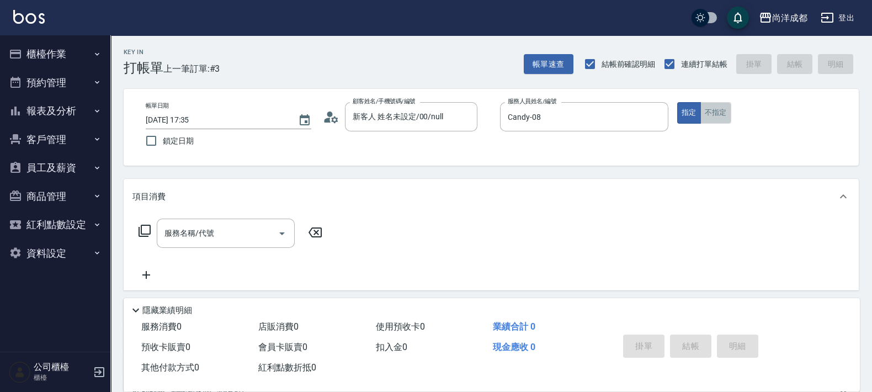
click at [718, 119] on button "不指定" at bounding box center [715, 113] width 31 height 22
type button "false"
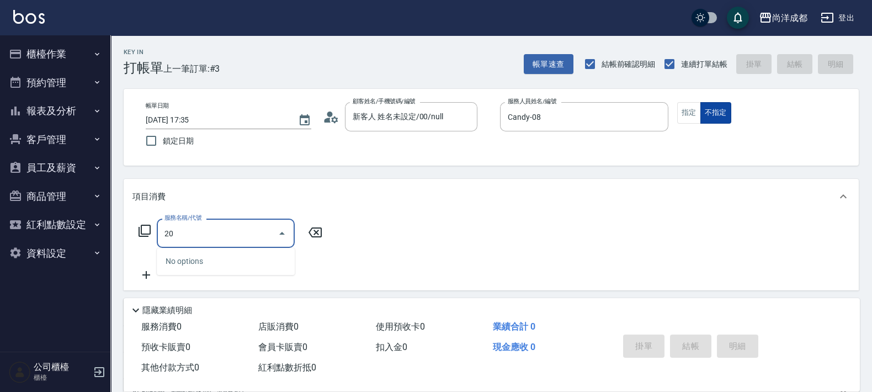
type input "203"
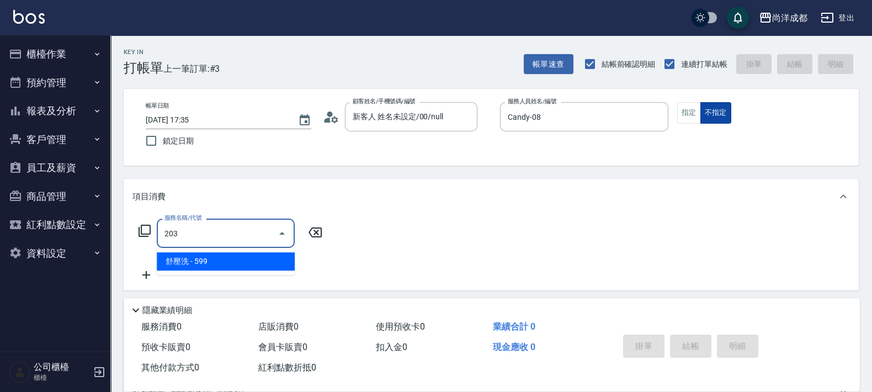
type input "50"
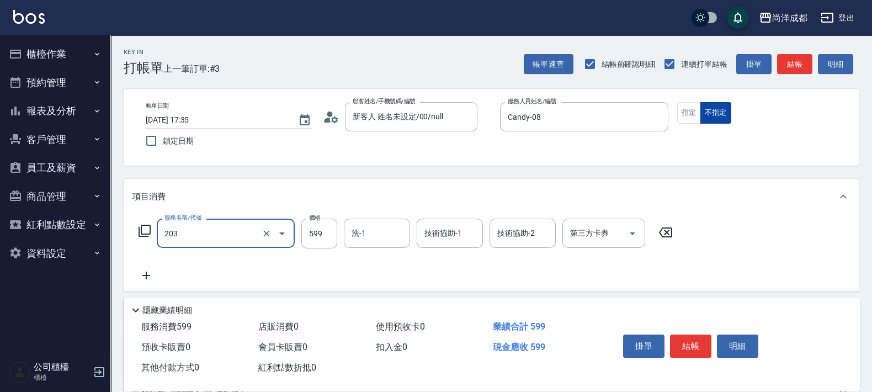
type input "舒壓洗(203)"
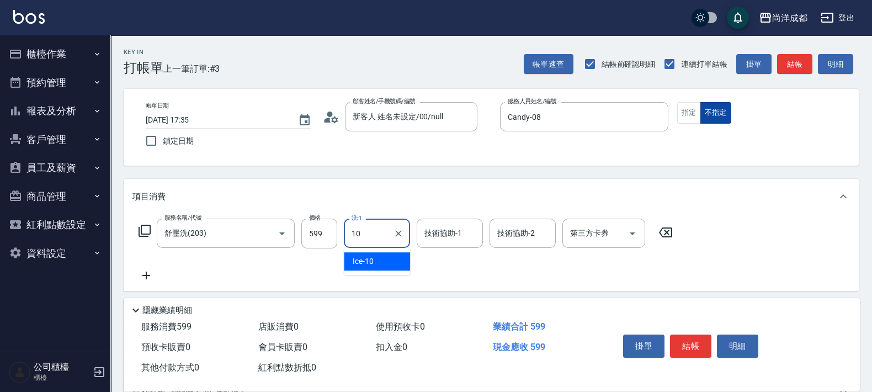
type input "Ice-10"
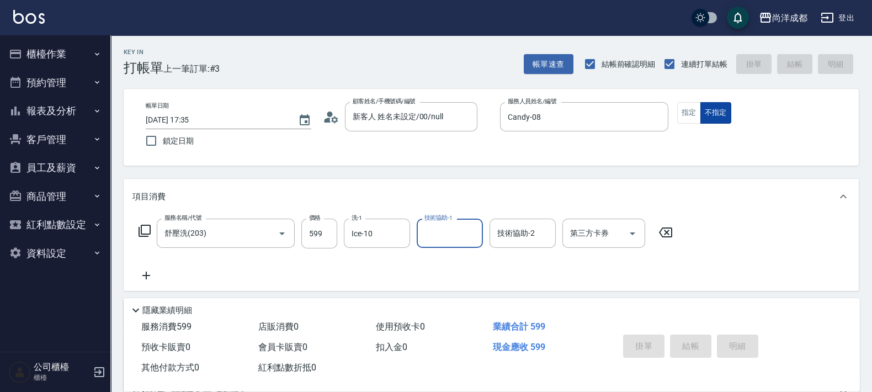
type input "0"
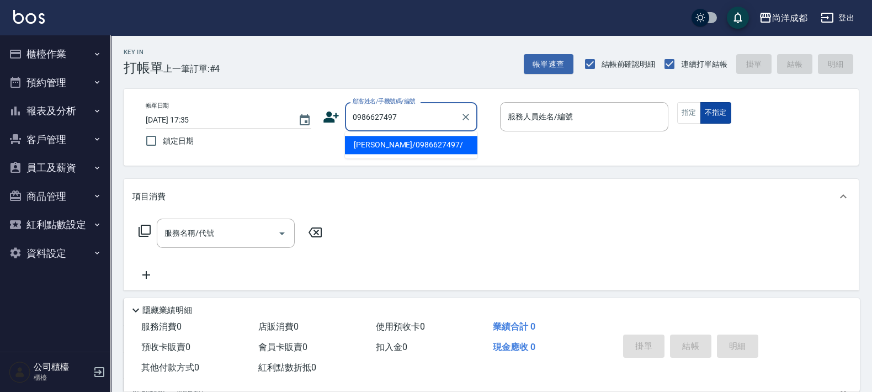
type input "[PERSON_NAME]/0986627497/"
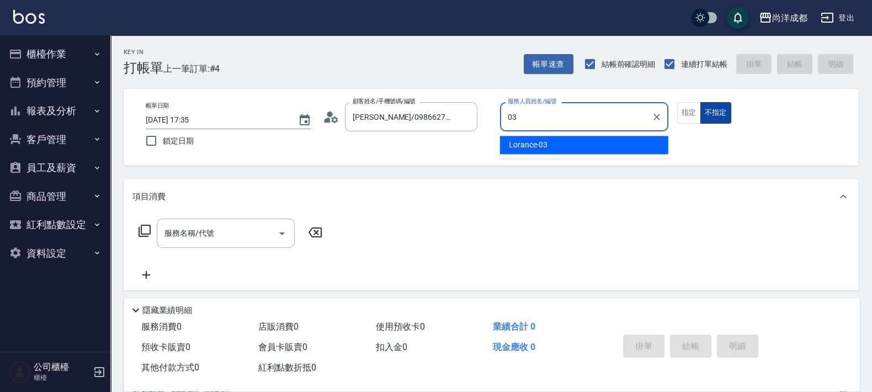
type input "Lorance-03"
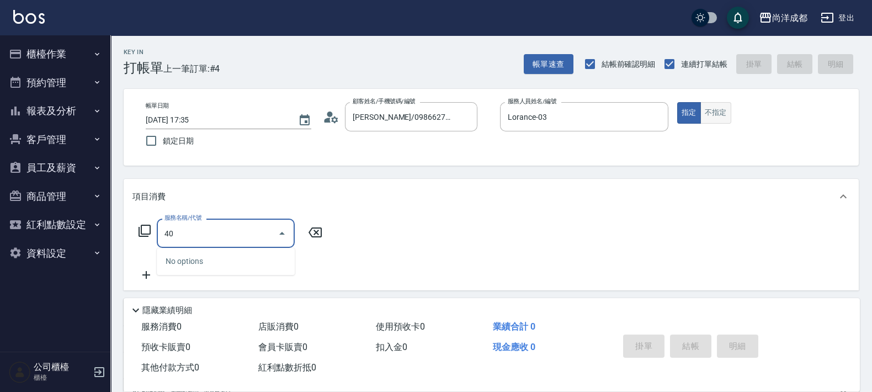
type input "401"
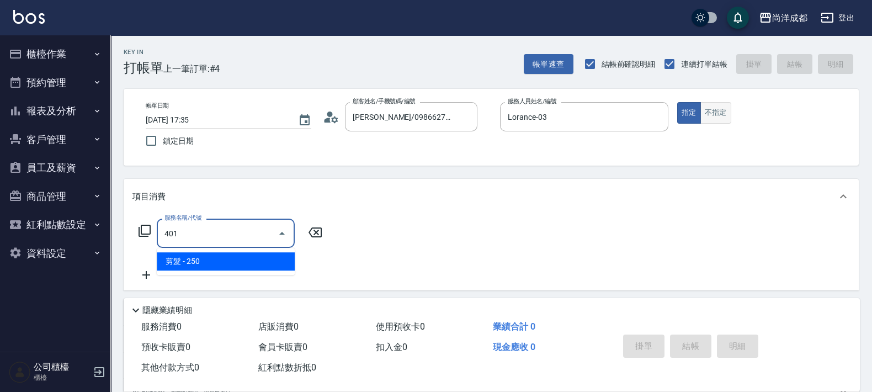
type input "20"
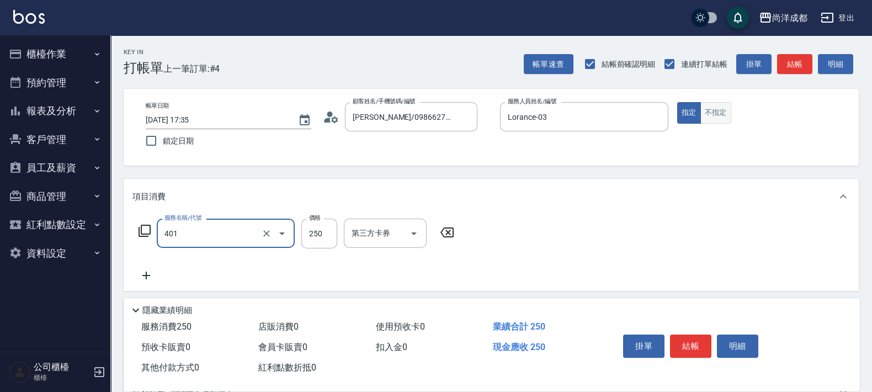
type input "剪髮(401)"
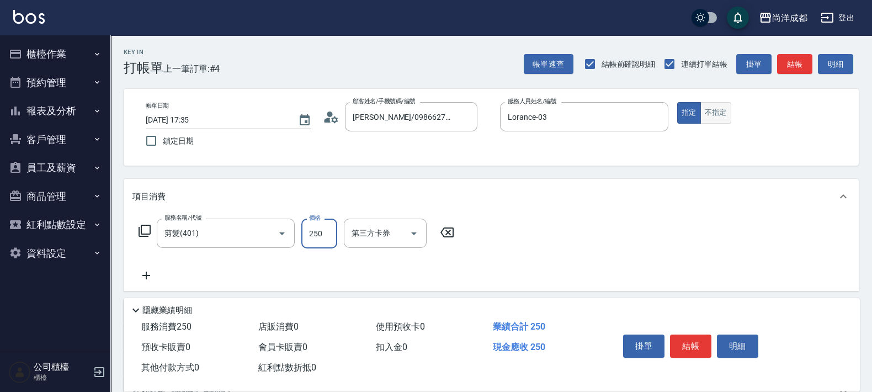
type input "0"
type input "10"
type input "100"
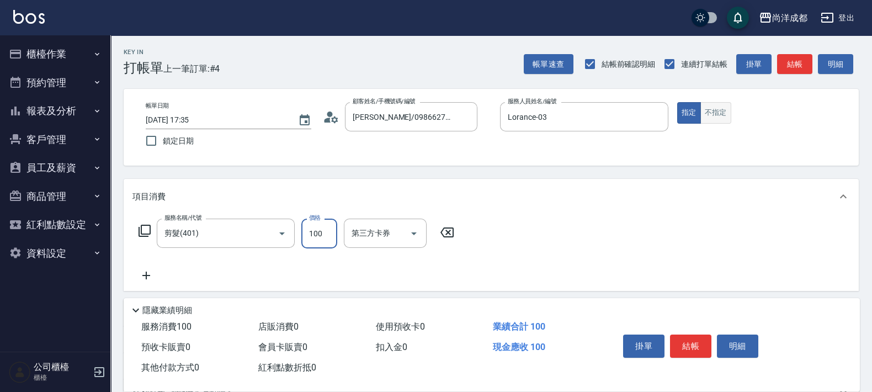
type input "1000"
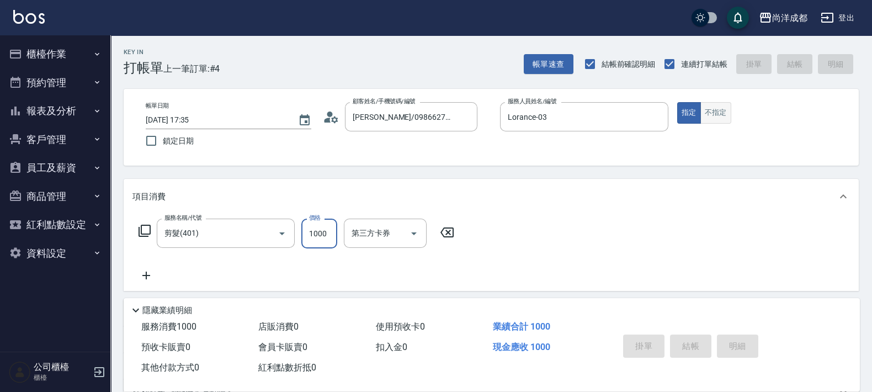
type input "[DATE] 17:36"
type input "0"
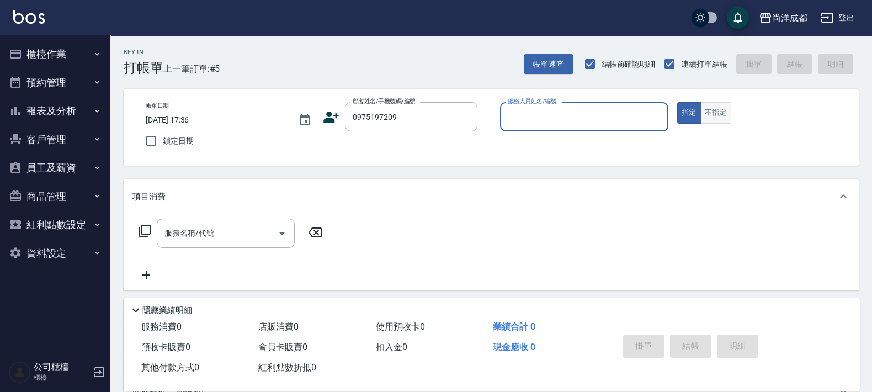
type input "[PERSON_NAME]/0975197209/"
type input "Benny-01"
click at [677, 102] on button "指定" at bounding box center [689, 113] width 24 height 22
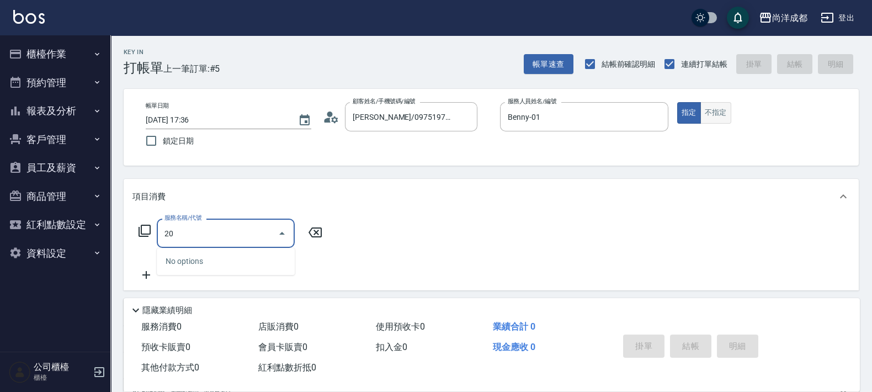
type input "201"
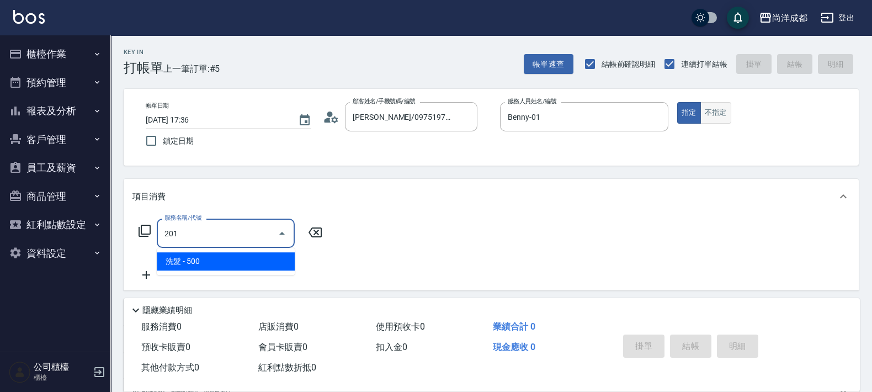
type input "50"
type input "洗髮(201)"
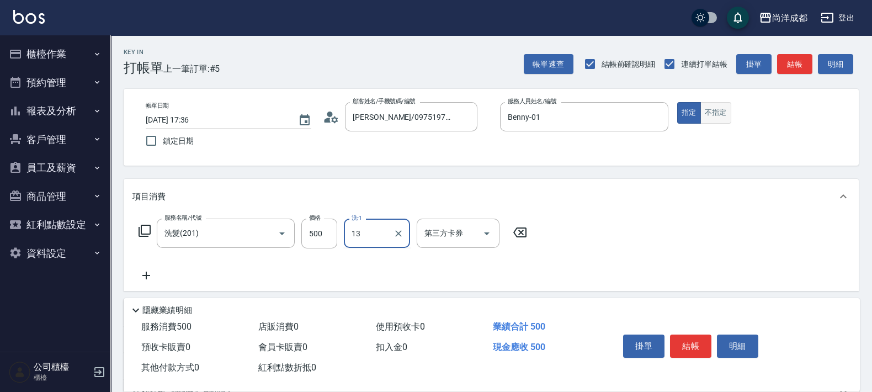
type input "Peggy-13"
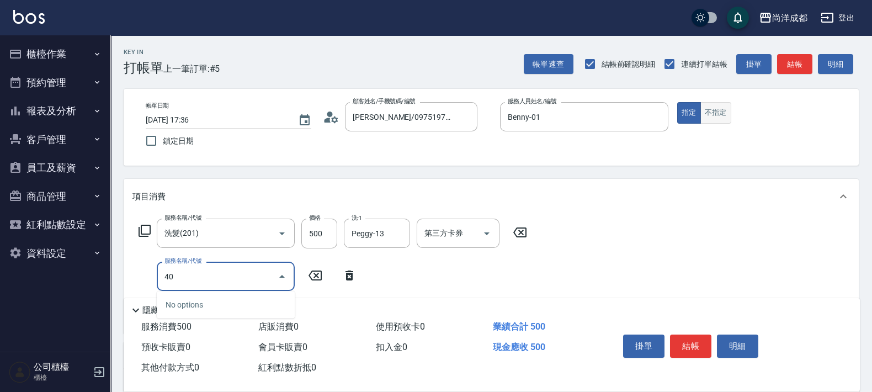
type input "401"
type input "70"
type input "剪髮(401)"
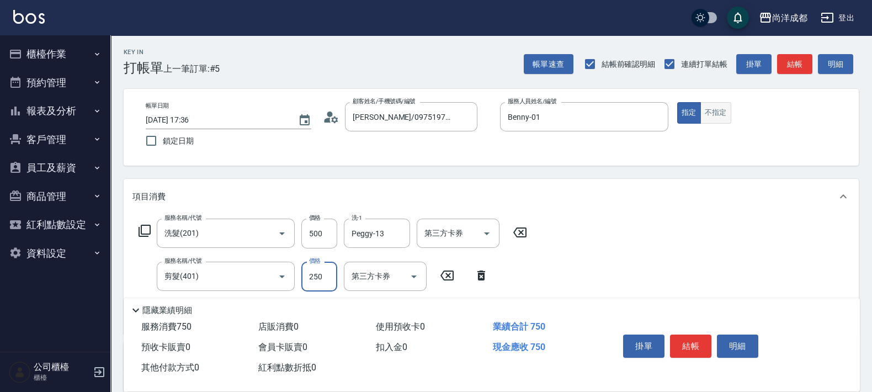
type input "7"
type input "50"
type input "77"
type input "120"
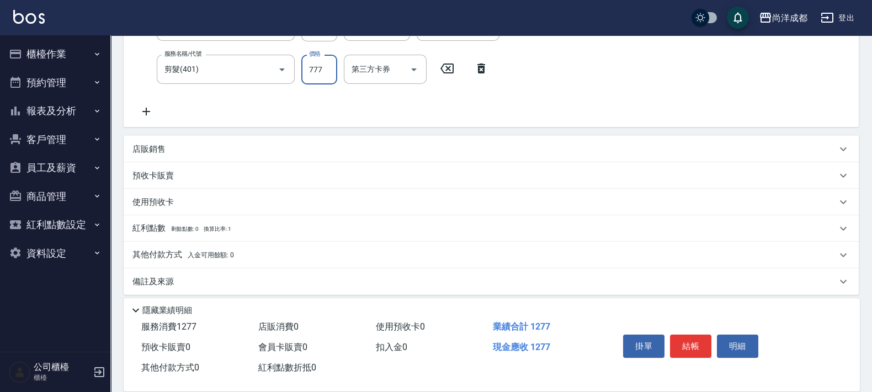
scroll to position [215, 0]
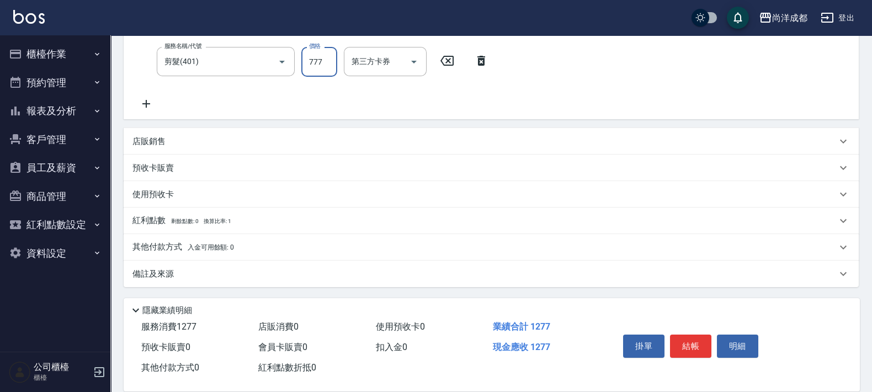
type input "777"
click at [169, 248] on p "其他付款方式 入金可用餘額: 0" at bounding box center [183, 247] width 102 height 12
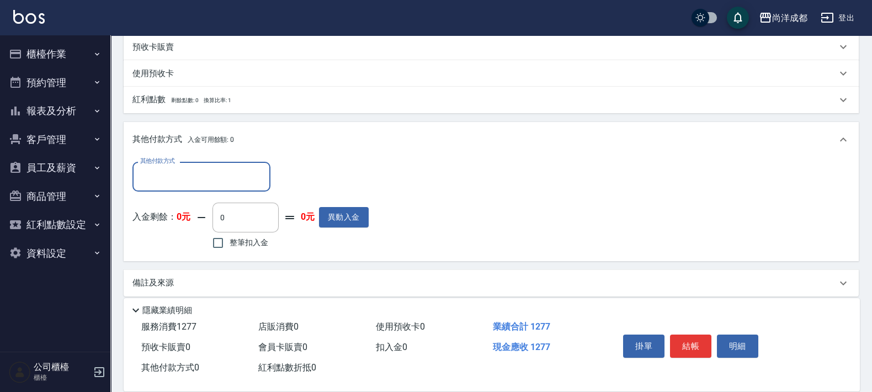
scroll to position [343, 0]
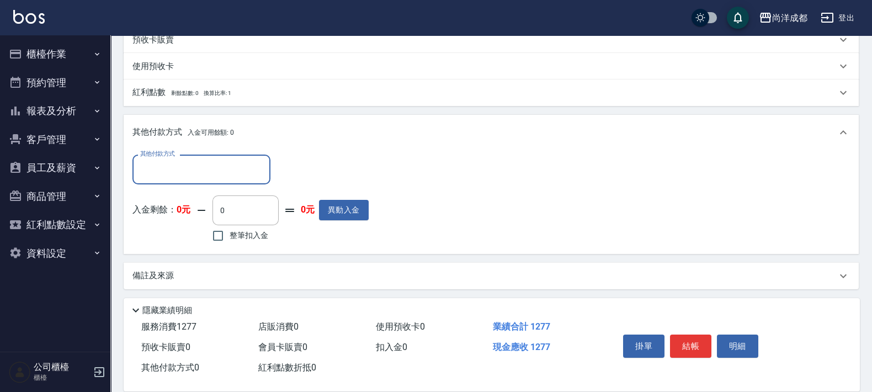
click at [202, 171] on input "其他付款方式" at bounding box center [201, 168] width 128 height 19
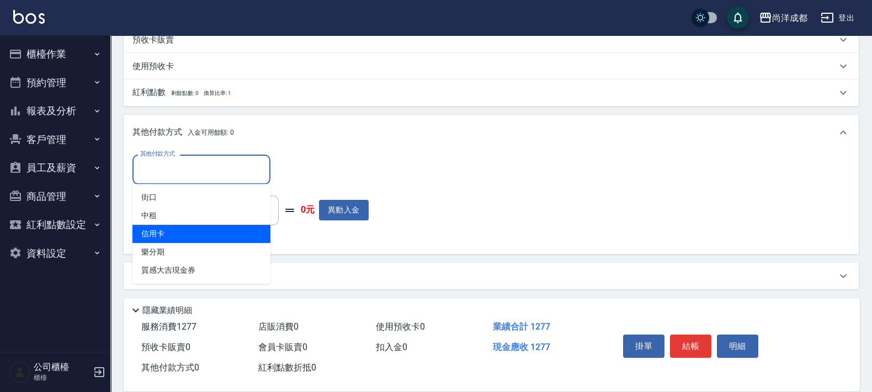
click at [211, 236] on span "信用卡" at bounding box center [201, 234] width 138 height 18
type input "信用卡"
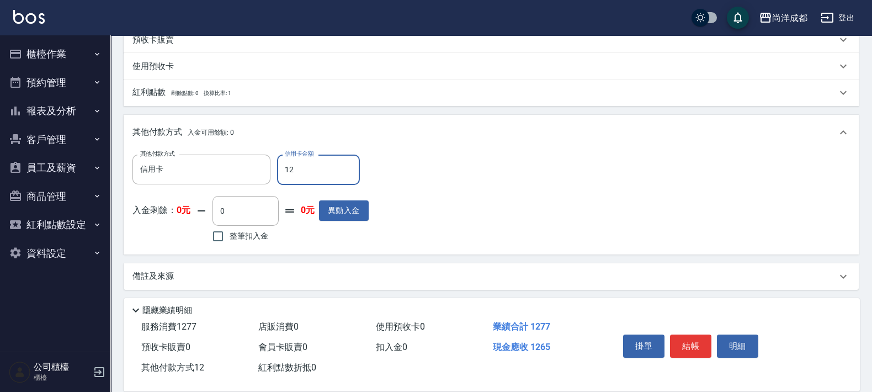
type input "127"
type input "0"
type input "1277"
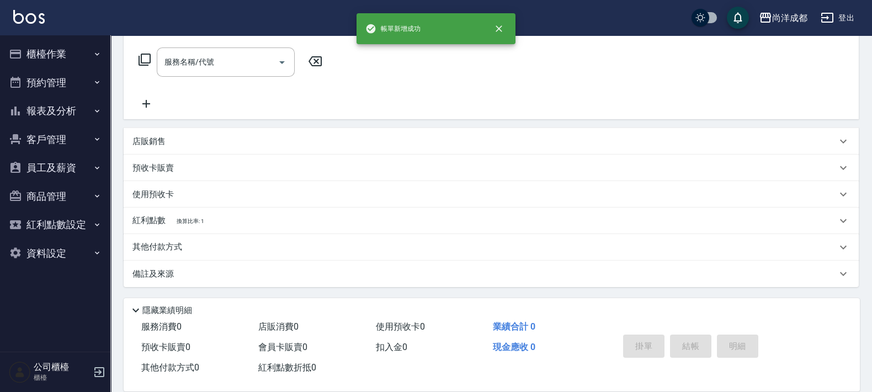
scroll to position [0, 0]
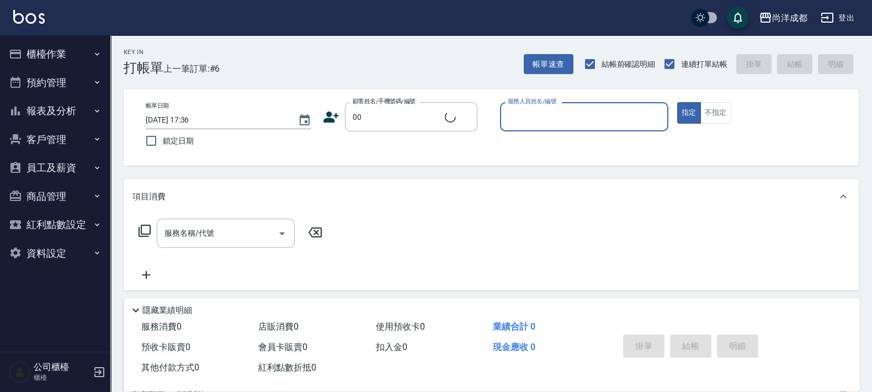
type input "新客人 姓名未設定/00/null"
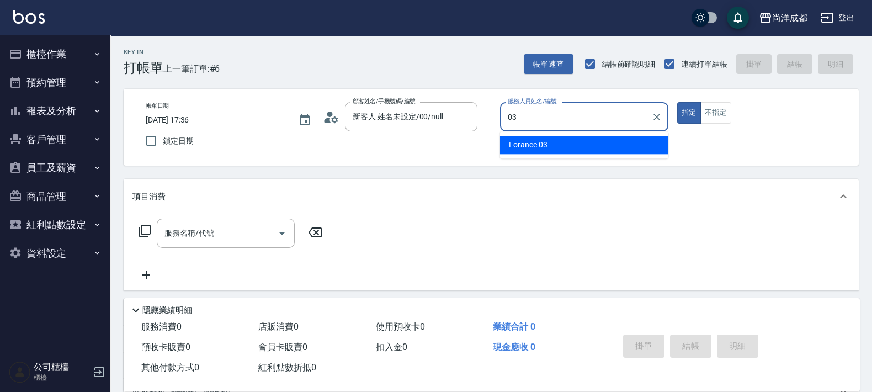
type input "Lorance-03"
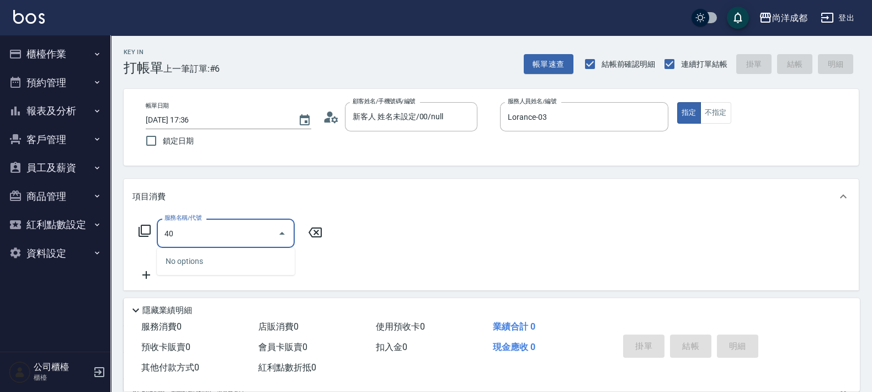
type input "401"
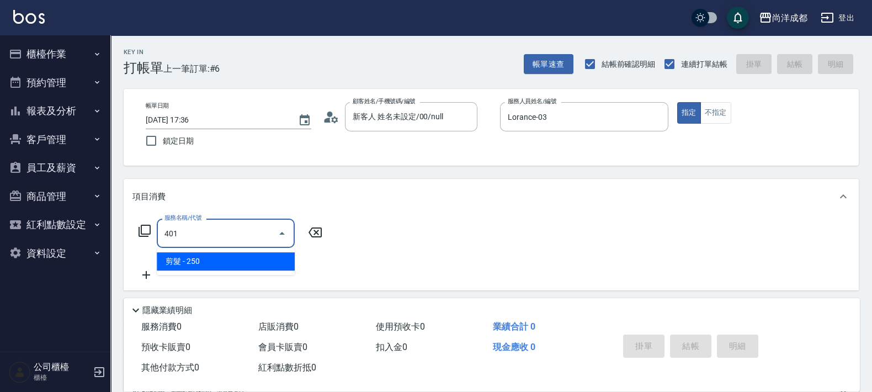
type input "20"
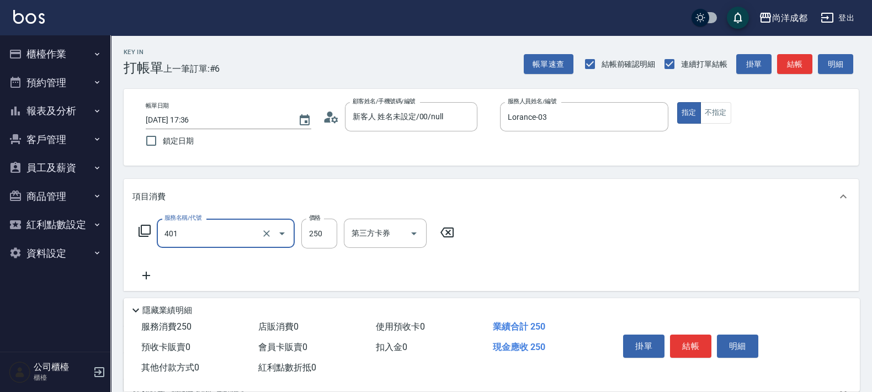
type input "剪髮(401)"
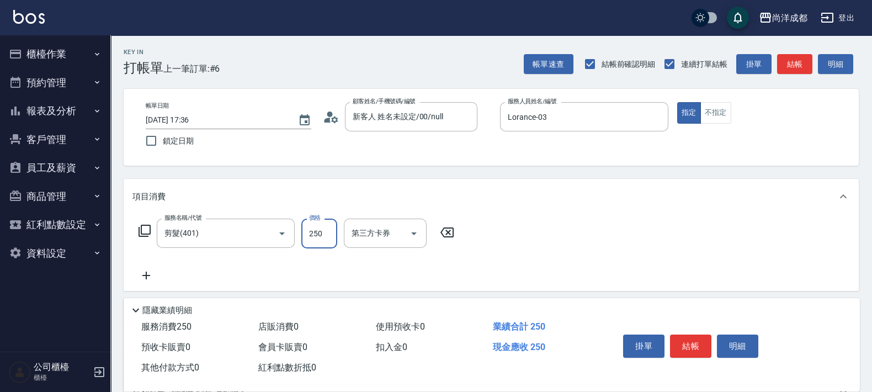
type input "9"
type input "0"
type input "96"
type input "90"
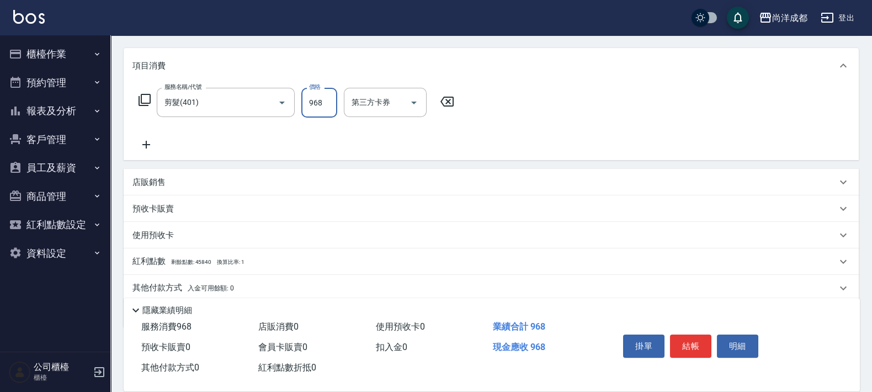
scroll to position [171, 0]
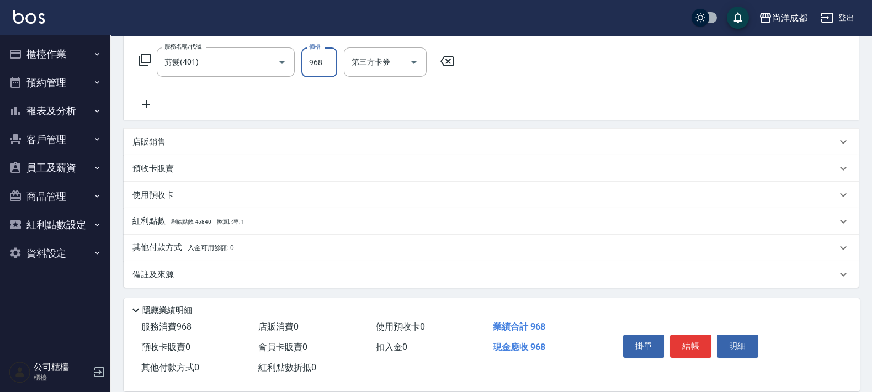
type input "968"
click at [204, 242] on p "其他付款方式 入金可用餘額: 0" at bounding box center [183, 248] width 102 height 12
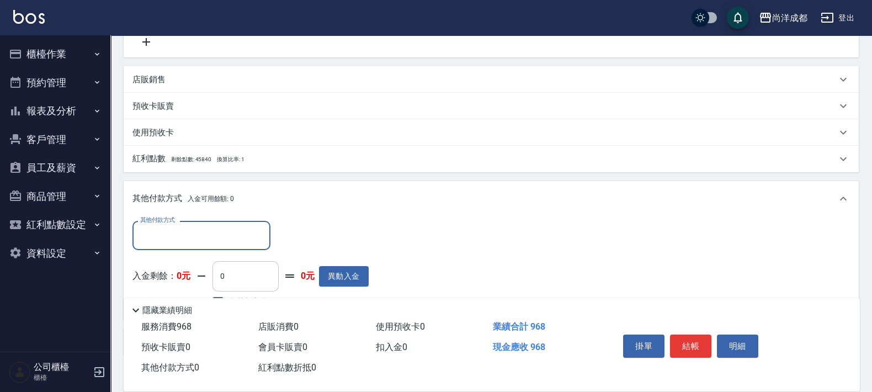
scroll to position [300, 0]
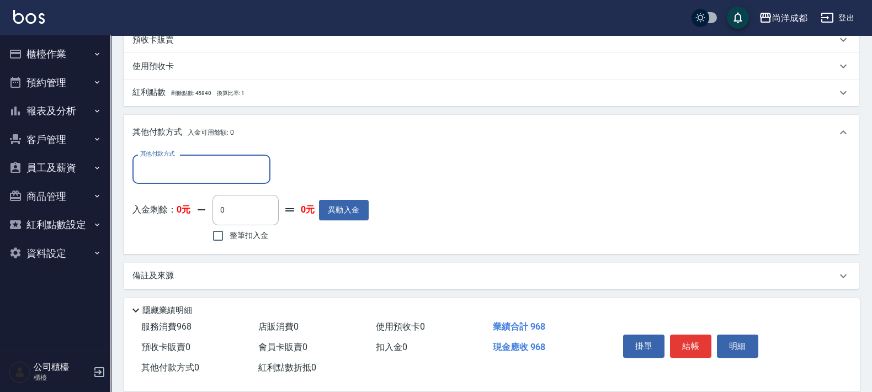
click at [194, 168] on input "其他付款方式" at bounding box center [201, 168] width 128 height 19
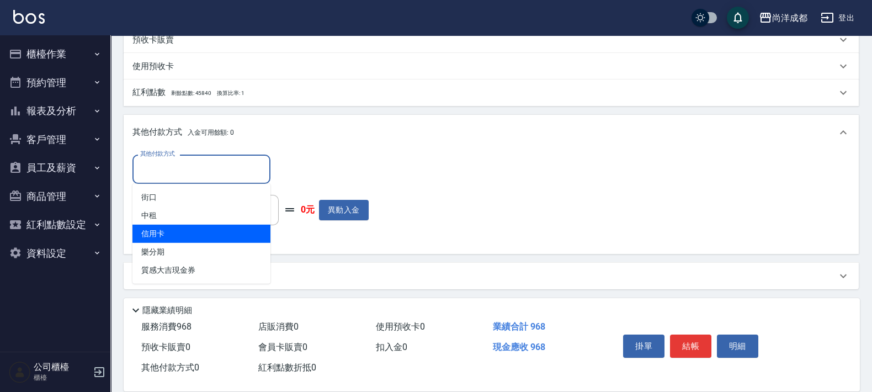
click at [209, 226] on span "信用卡" at bounding box center [201, 234] width 138 height 18
type input "信用卡"
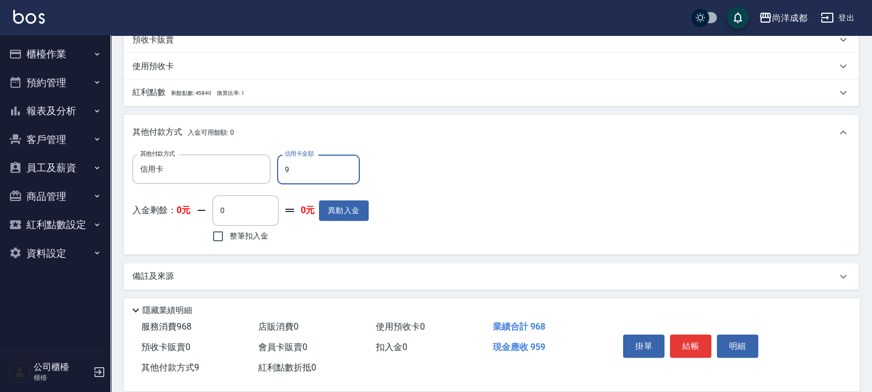
type input "96"
type input "80"
type input "968"
type input "0"
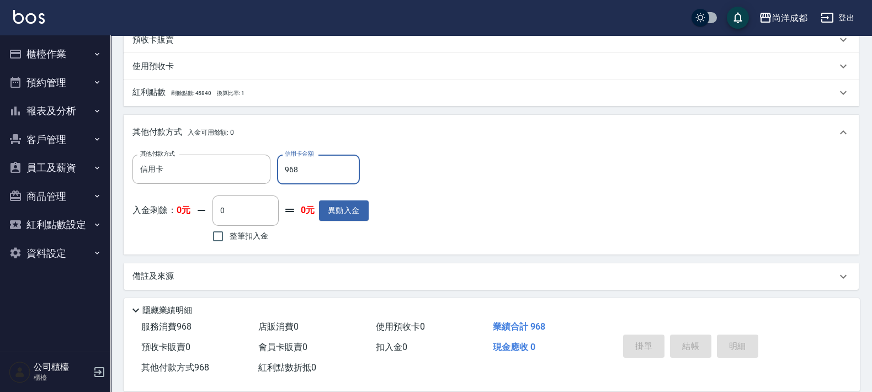
type input "[DATE] 17:37"
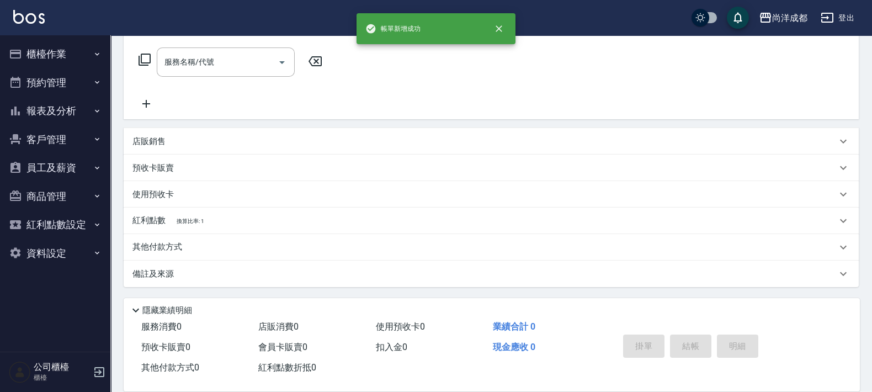
scroll to position [0, 0]
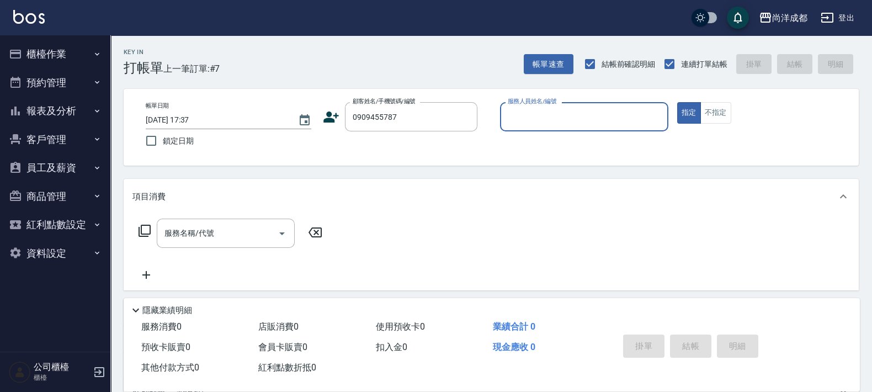
type input "[PERSON_NAME]/0909455787/"
type input "Benny-01"
click at [677, 102] on button "指定" at bounding box center [689, 113] width 24 height 22
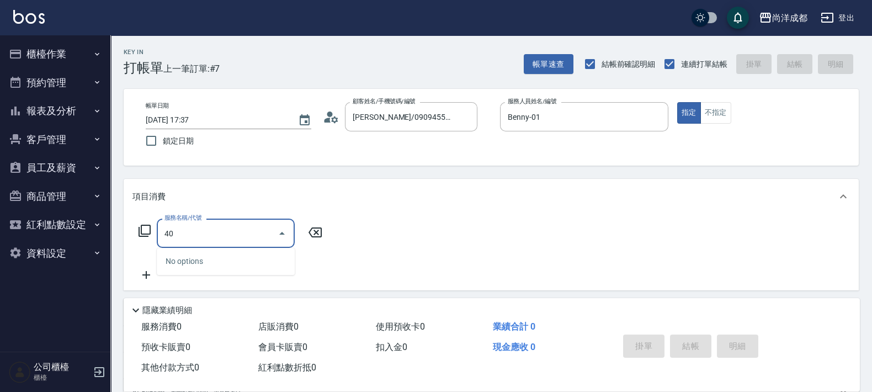
type input "401"
type input "20"
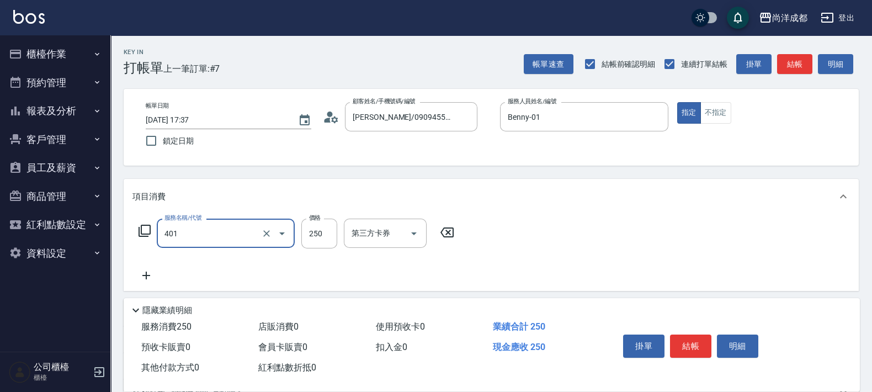
type input "剪髮(401)"
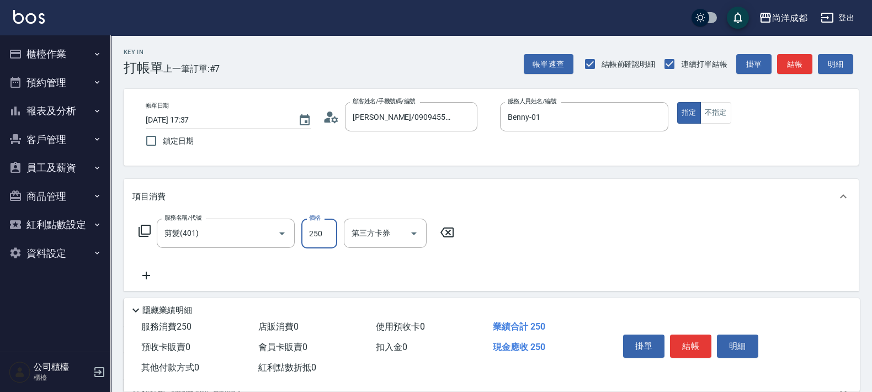
type input "1"
type input "0"
type input "15"
type input "10"
type input "150"
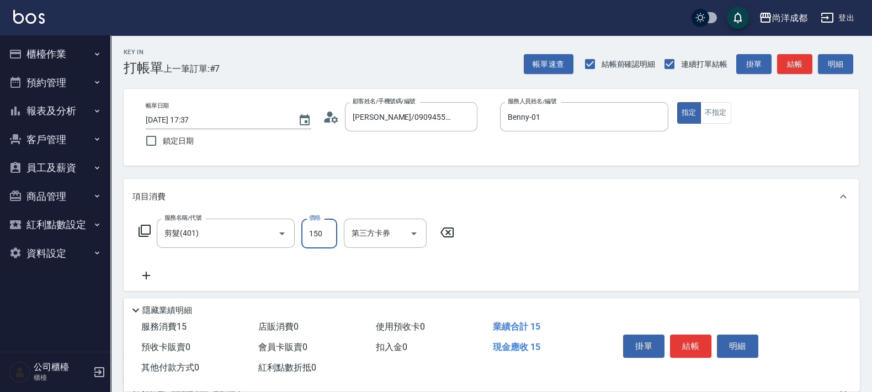
type input "150"
type input "1500"
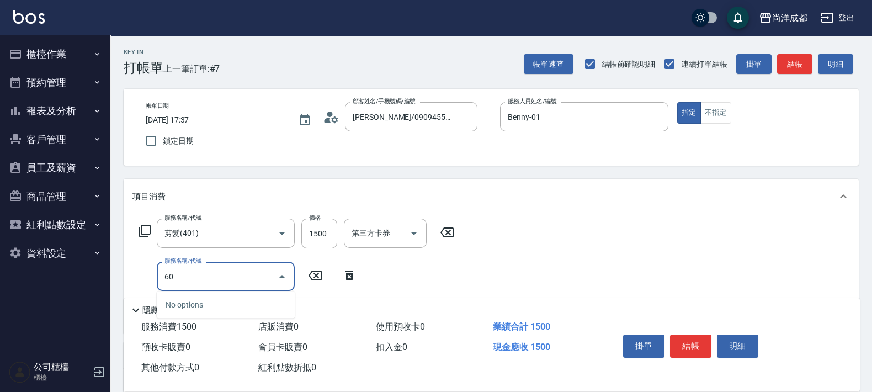
type input "601"
type input "250"
type input "自備護髮(1000以上)(601)"
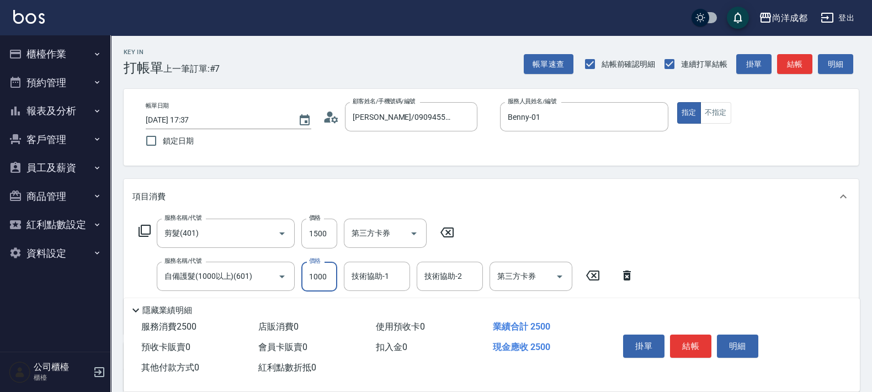
type input "3"
type input "150"
type input "350"
type input "500"
type input "3500"
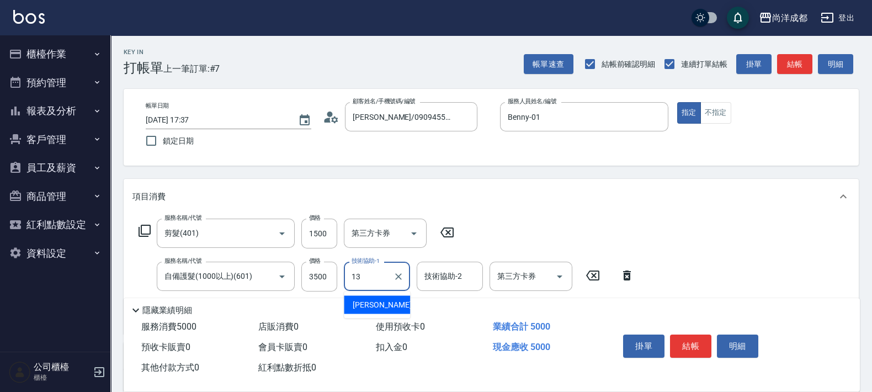
type input "Peggy-13"
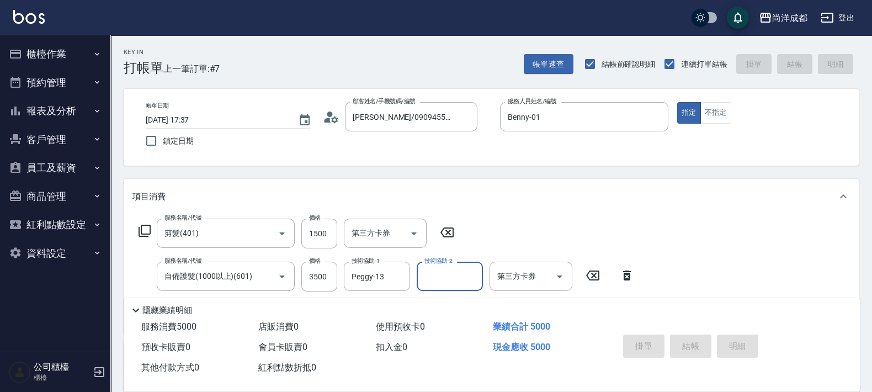
type input "0"
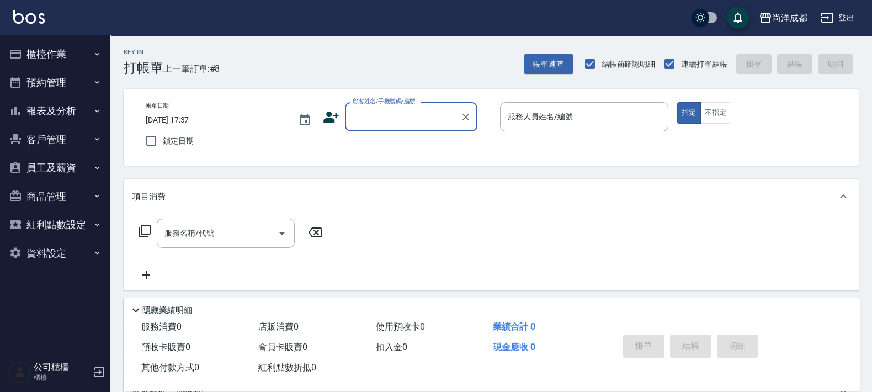
click at [55, 106] on button "報表及分析" at bounding box center [55, 111] width 102 height 29
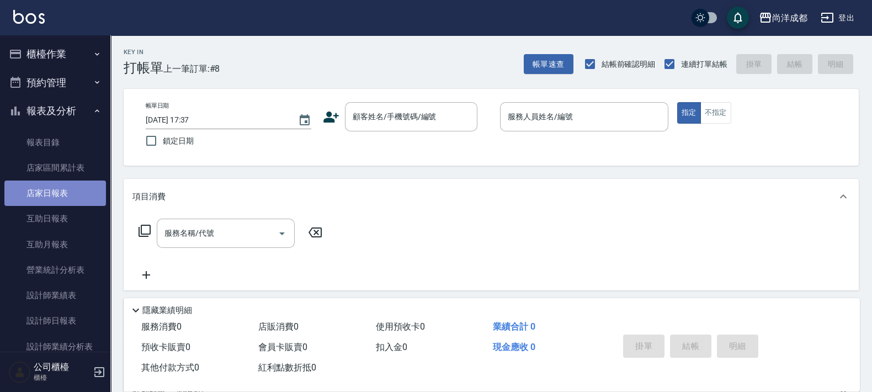
click at [63, 195] on link "店家日報表" at bounding box center [55, 192] width 102 height 25
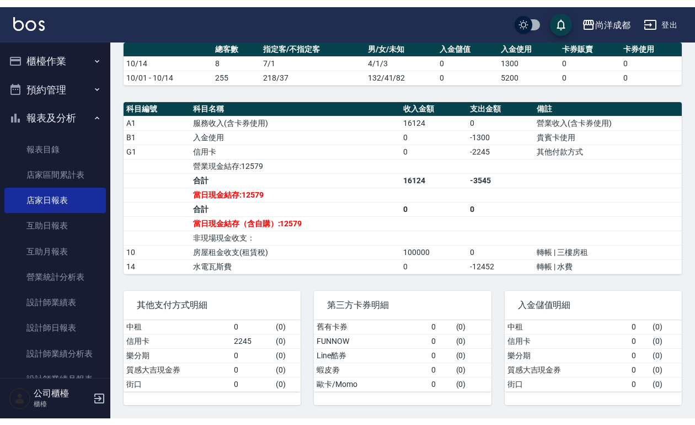
scroll to position [290, 0]
